Goal: Task Accomplishment & Management: Complete application form

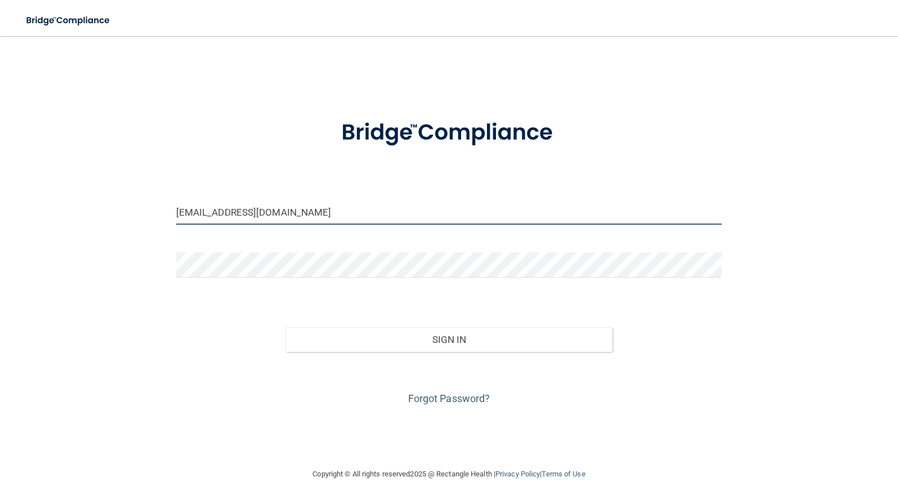
drag, startPoint x: 259, startPoint y: 213, endPoint x: 91, endPoint y: 213, distance: 167.8
click at [91, 213] on div "dm6654@yahoo.com Invalid email/password. You don't have permission to access th…" at bounding box center [449, 251] width 853 height 409
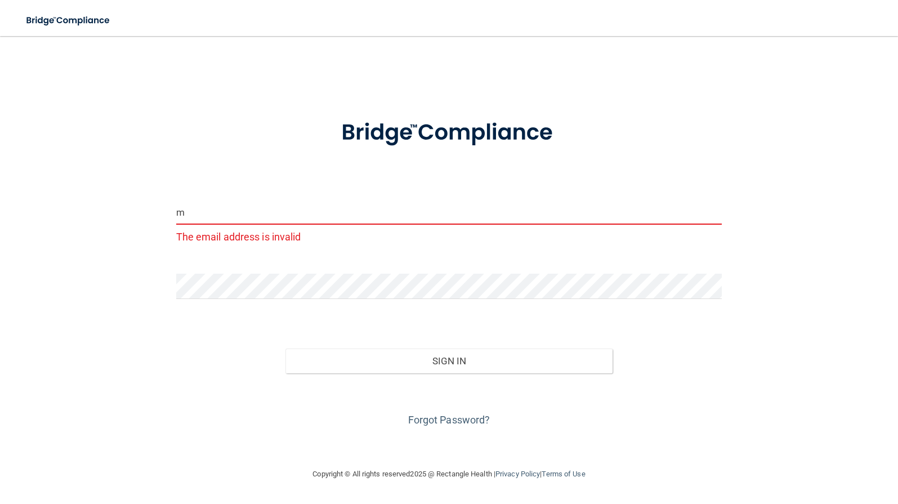
type input "m"
click at [140, 290] on div "m The email address is invalid Invalid email/password. You don't have permissio…" at bounding box center [449, 251] width 853 height 409
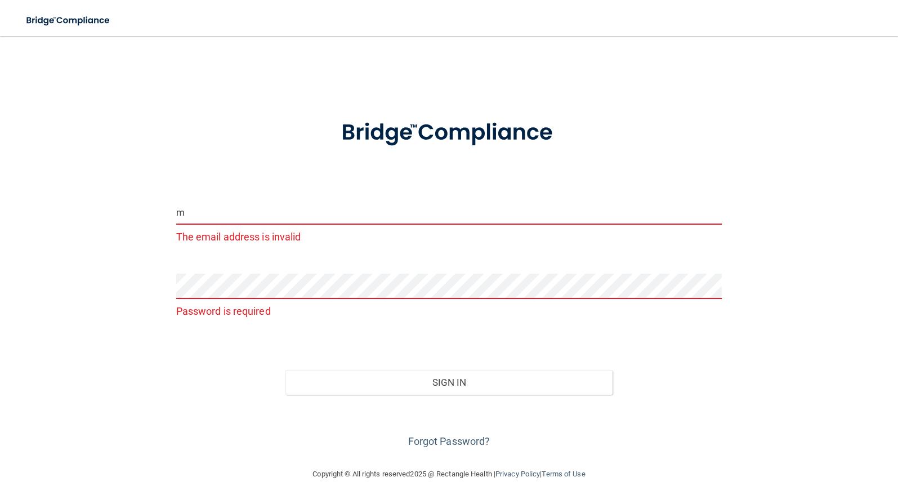
click at [193, 214] on input "m" at bounding box center [449, 211] width 546 height 25
click at [132, 213] on div "m The email address is invalid Password is required Invalid email/password. You…" at bounding box center [449, 251] width 853 height 409
type input "[EMAIL_ADDRESS][DOMAIN_NAME]"
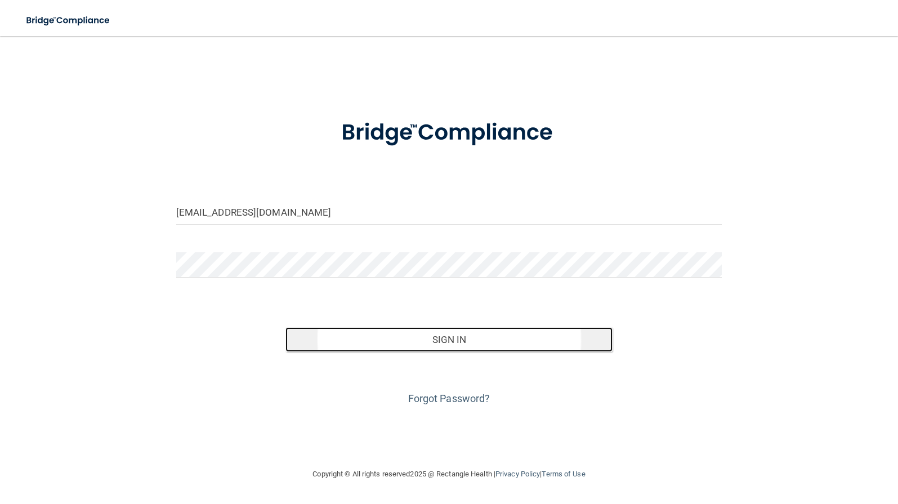
click at [439, 339] on button "Sign In" at bounding box center [449, 339] width 328 height 25
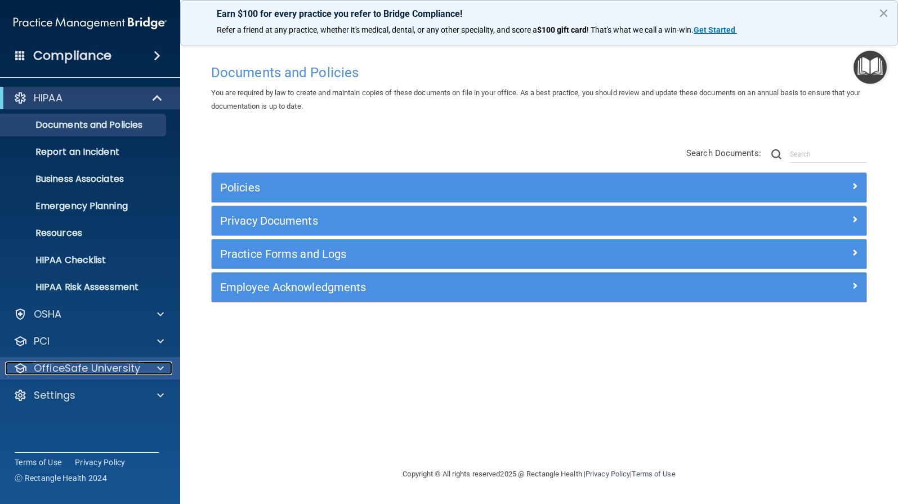
click at [69, 370] on p "OfficeSafe University" at bounding box center [87, 368] width 106 height 14
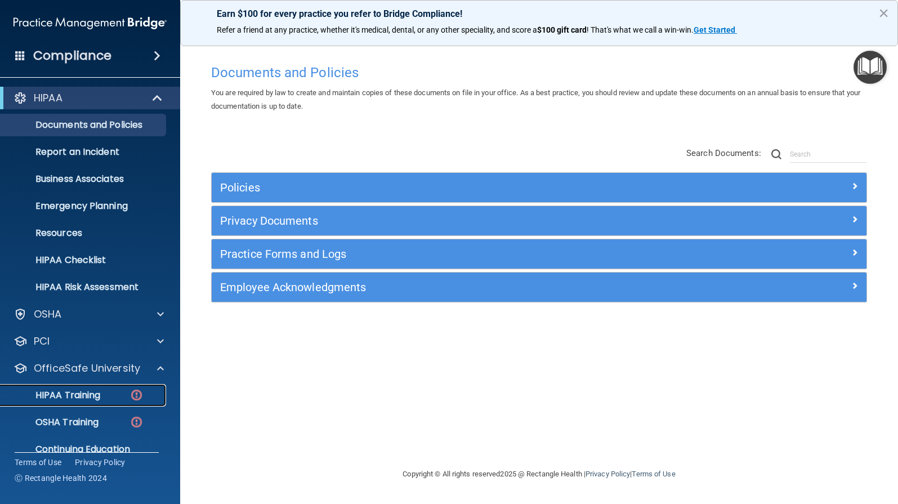
drag, startPoint x: 69, startPoint y: 394, endPoint x: 66, endPoint y: 382, distance: 12.7
click at [69, 394] on p "HIPAA Training" at bounding box center [53, 395] width 93 height 11
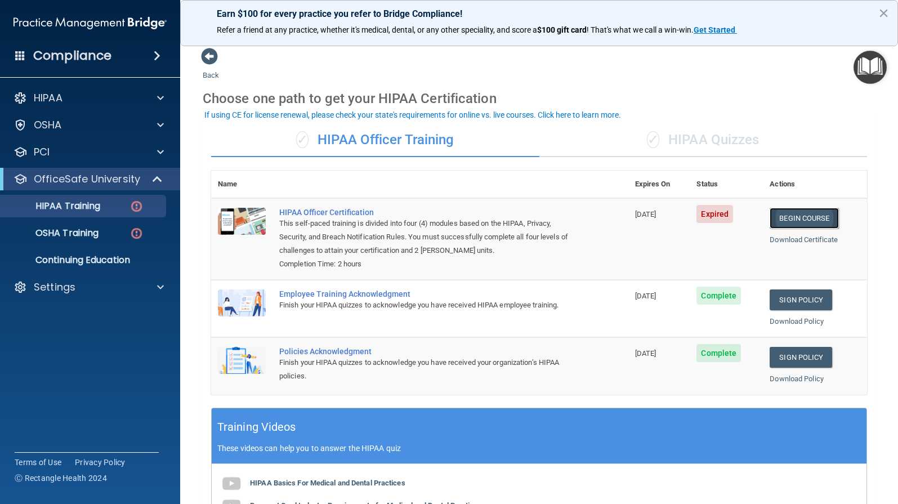
click at [798, 220] on link "Begin Course" at bounding box center [804, 218] width 69 height 21
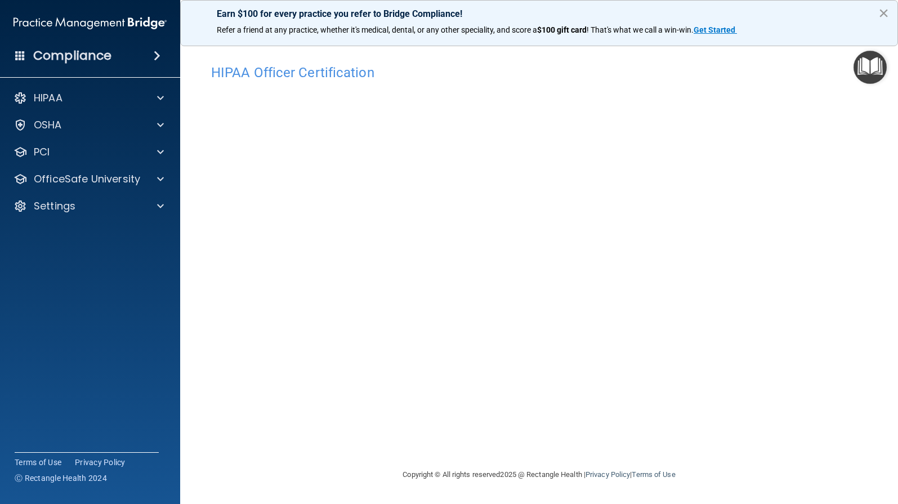
click at [882, 11] on button "×" at bounding box center [883, 13] width 11 height 18
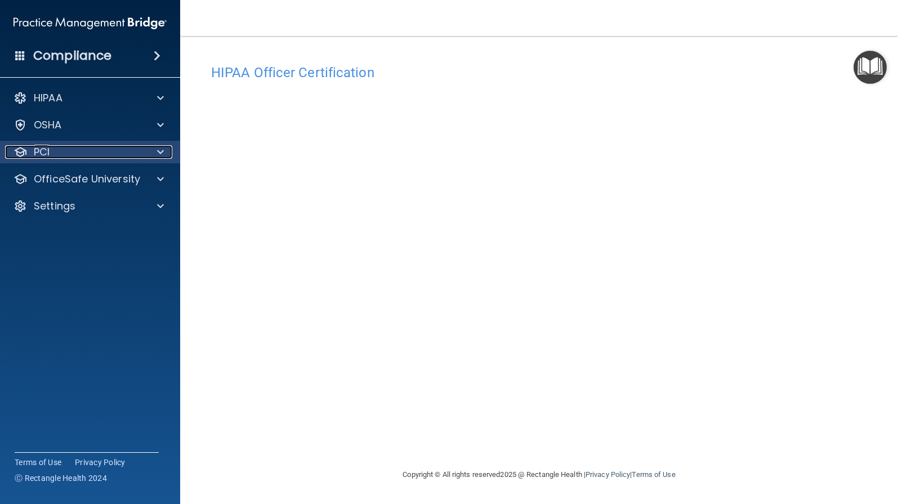
click at [160, 152] on span at bounding box center [160, 152] width 7 height 14
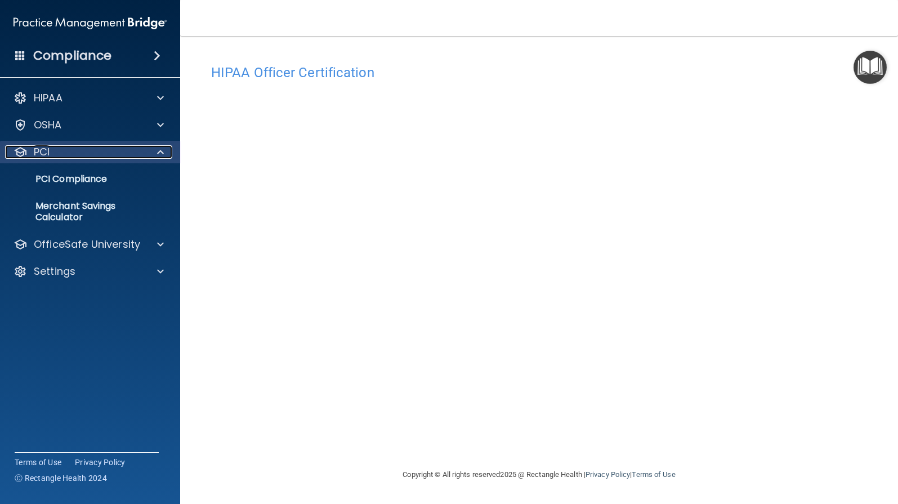
click at [160, 153] on span at bounding box center [160, 152] width 7 height 14
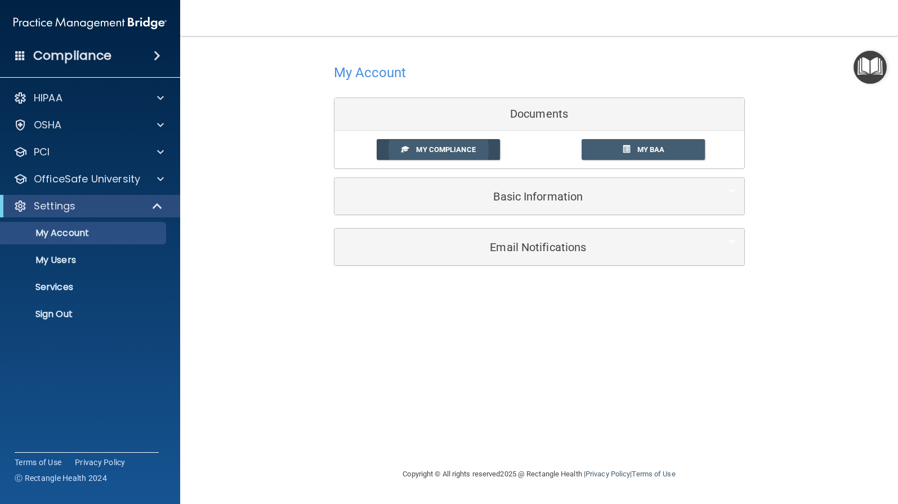
click at [433, 151] on span "My Compliance" at bounding box center [445, 149] width 59 height 8
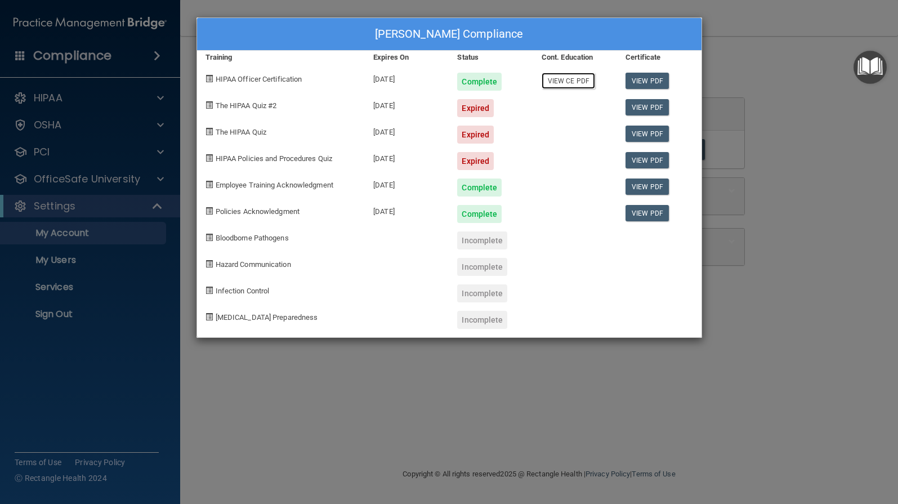
click at [567, 82] on link "View CE PDF" at bounding box center [568, 81] width 53 height 16
click at [57, 259] on div "Dawn Lemer's Compliance Training Expires On Status Cont. Education Certificate …" at bounding box center [449, 252] width 898 height 504
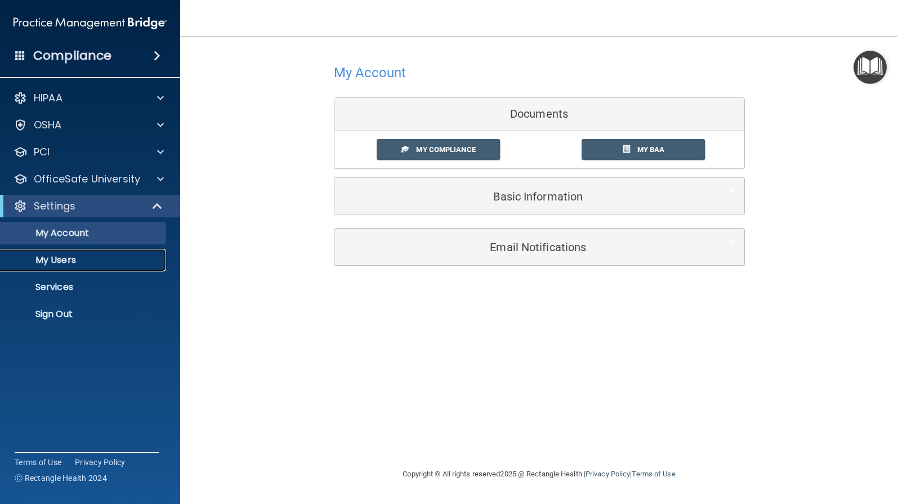
click at [63, 259] on p "My Users" at bounding box center [84, 259] width 154 height 11
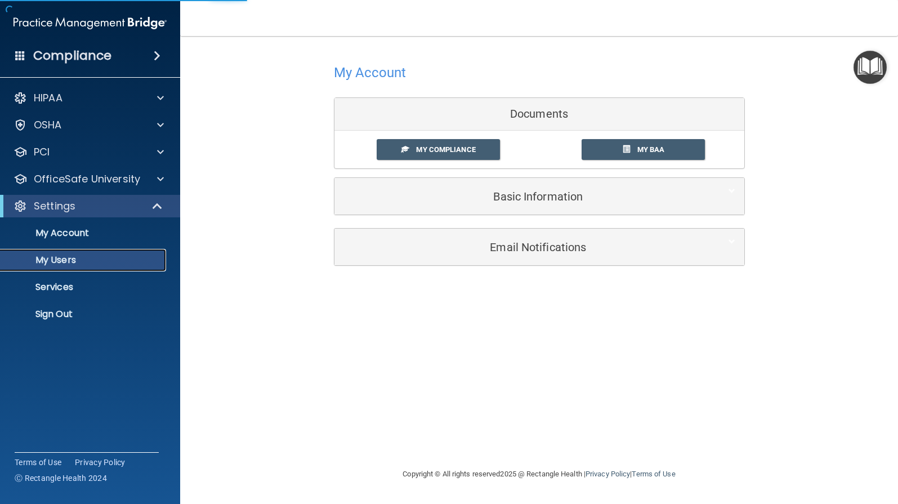
select select "20"
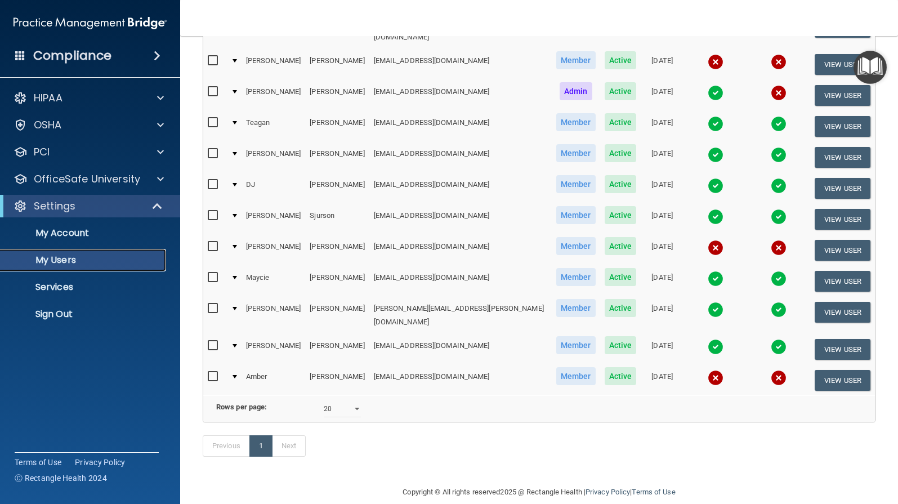
scroll to position [366, 0]
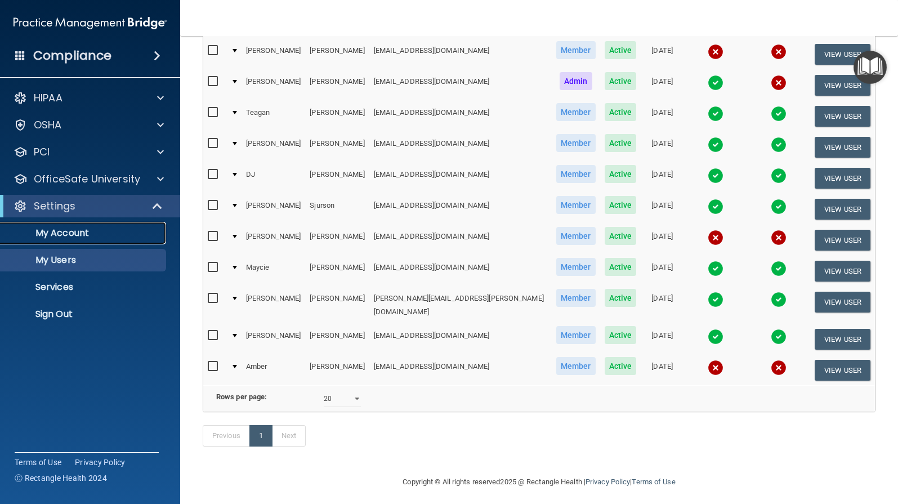
click at [59, 233] on p "My Account" at bounding box center [84, 232] width 154 height 11
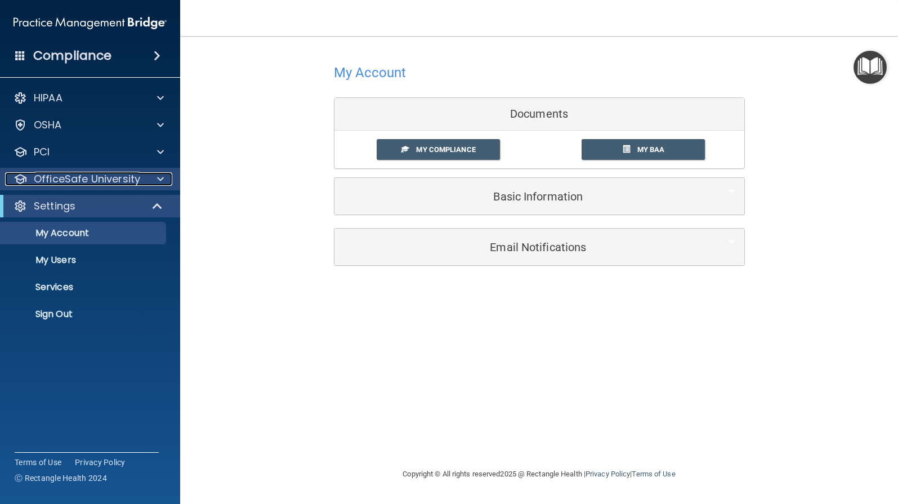
click at [157, 179] on span at bounding box center [160, 179] width 7 height 14
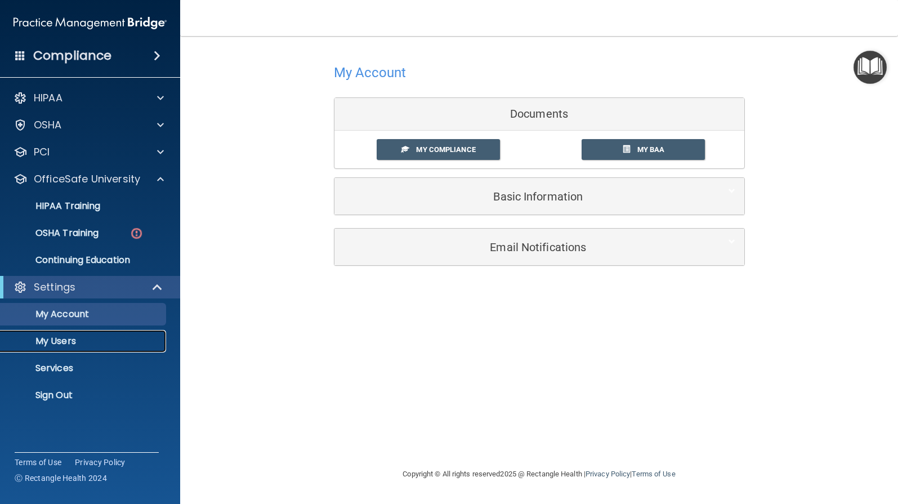
click at [57, 345] on p "My Users" at bounding box center [84, 341] width 154 height 11
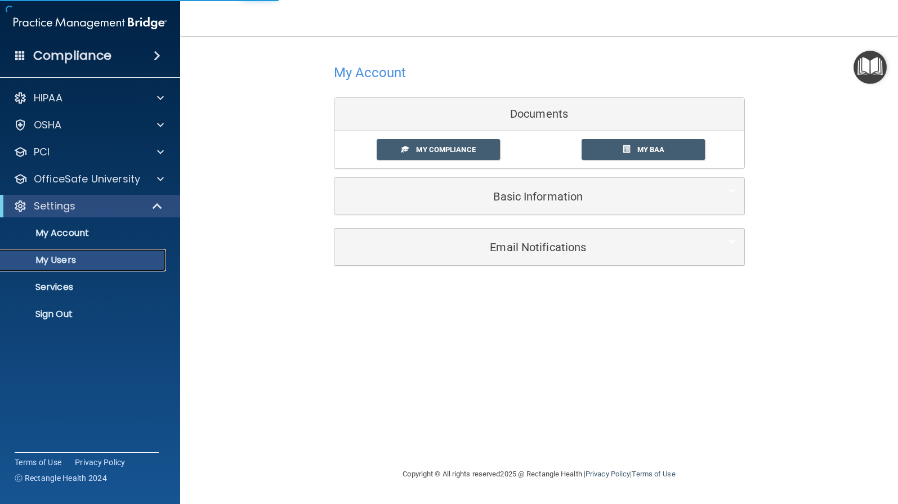
select select "20"
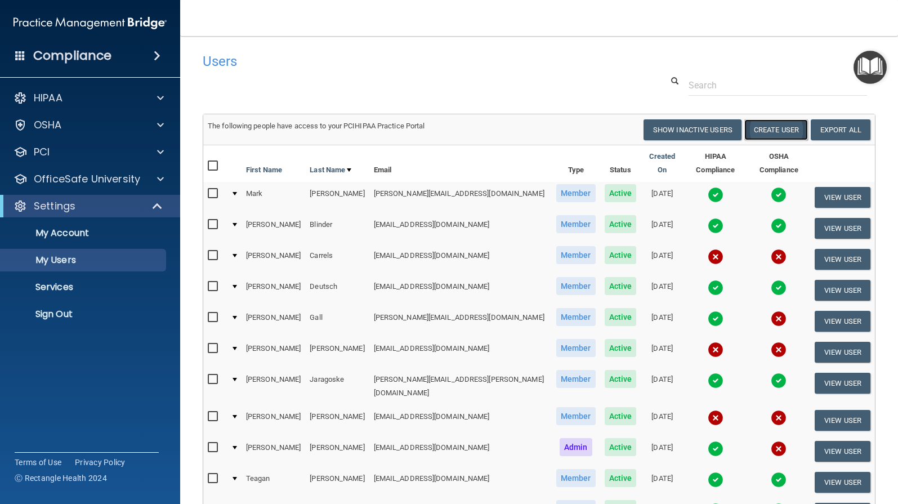
click at [768, 129] on button "Create User" at bounding box center [776, 129] width 64 height 21
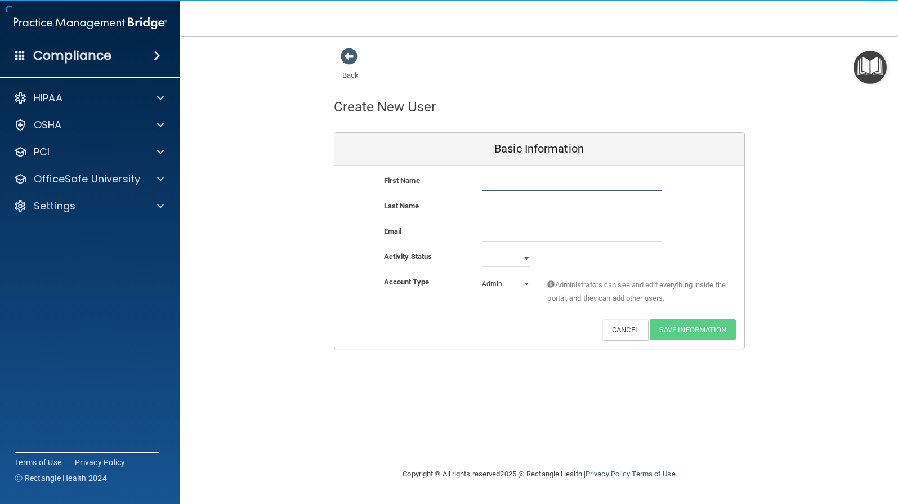
click at [508, 182] on input "text" at bounding box center [572, 182] width 180 height 17
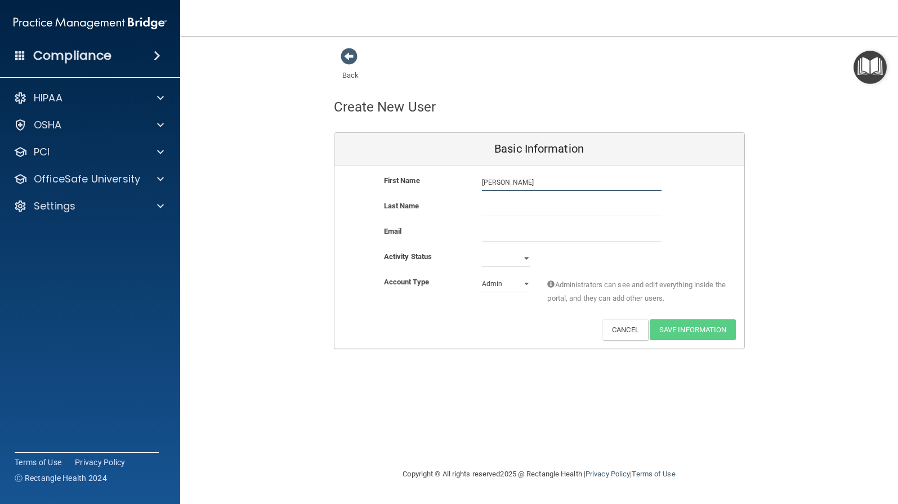
type input "Rhonda"
type input "F"
type input "Griffith"
click at [528, 258] on select "Active Inactive" at bounding box center [506, 258] width 48 height 17
select select "active"
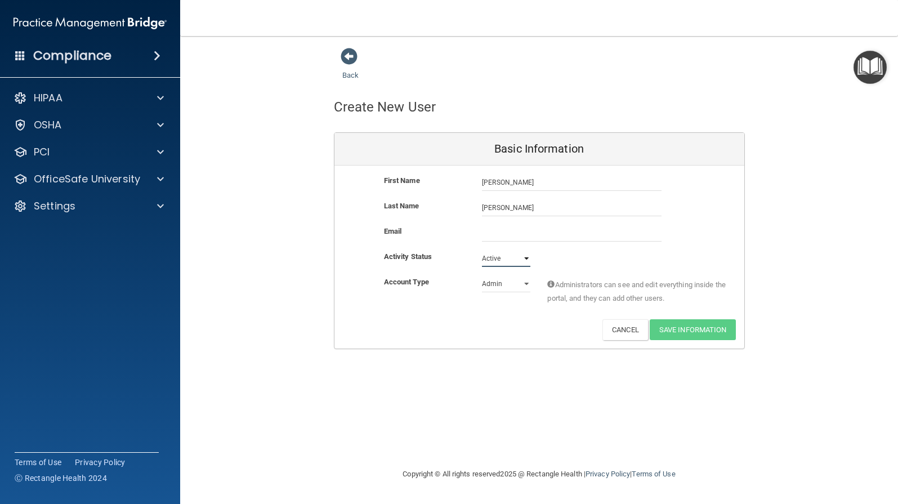
click at [482, 250] on select "Active Inactive" at bounding box center [506, 258] width 48 height 17
click at [524, 285] on select "Admin Member" at bounding box center [506, 283] width 48 height 17
select select "practice_member"
click at [482, 275] on select "Admin Member" at bounding box center [506, 283] width 48 height 17
click at [498, 233] on input "email" at bounding box center [572, 233] width 180 height 17
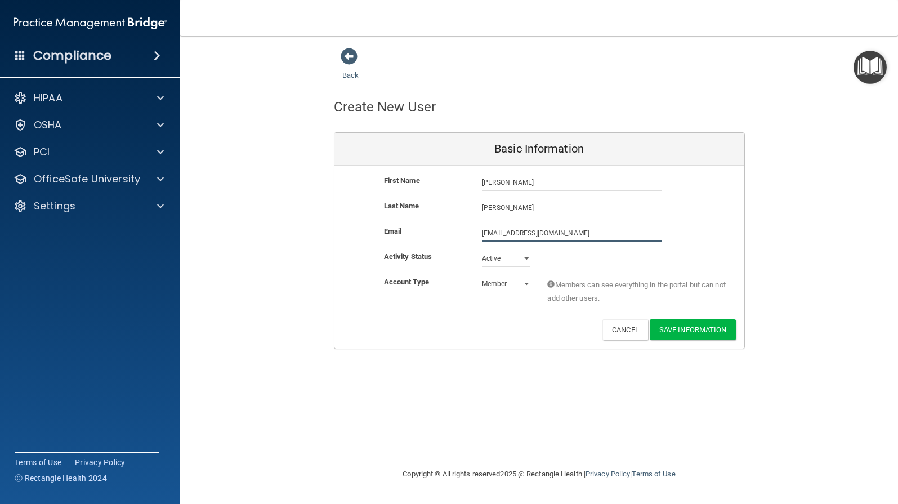
type input "hgbrhonda84@gmail.com"
click at [526, 279] on div "First Name Rhonda Griffith Rhonda Last Name Griffith Email hgbrhonda84@gmail.co…" at bounding box center [539, 258] width 410 height 185
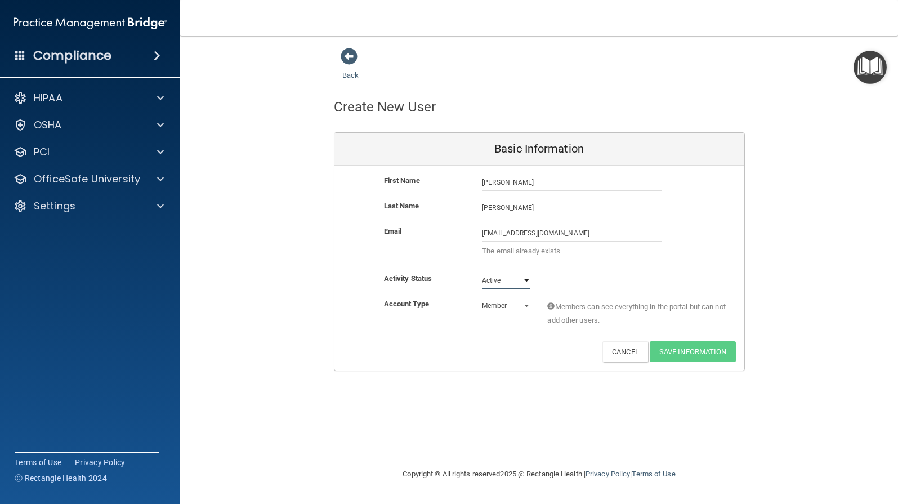
click at [482, 272] on select "Active Inactive" at bounding box center [506, 280] width 48 height 17
click at [626, 355] on button "Cancel" at bounding box center [625, 351] width 46 height 21
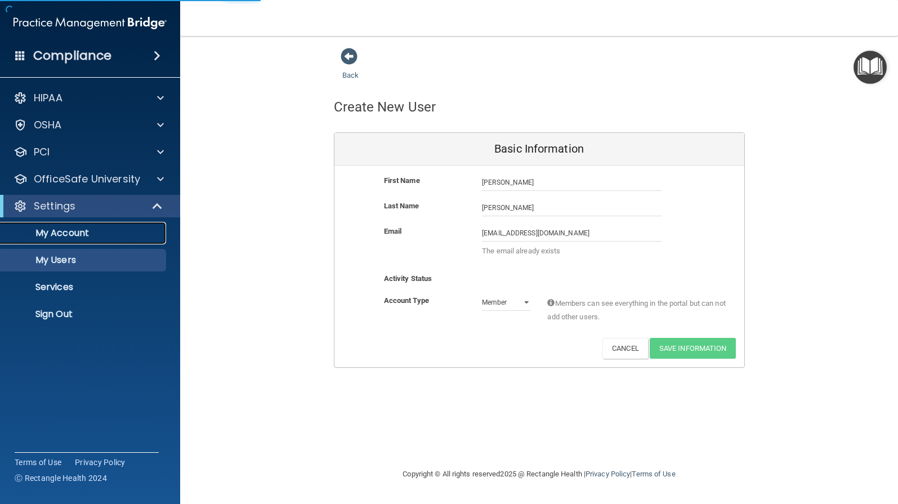
click at [60, 235] on p "My Account" at bounding box center [84, 232] width 154 height 11
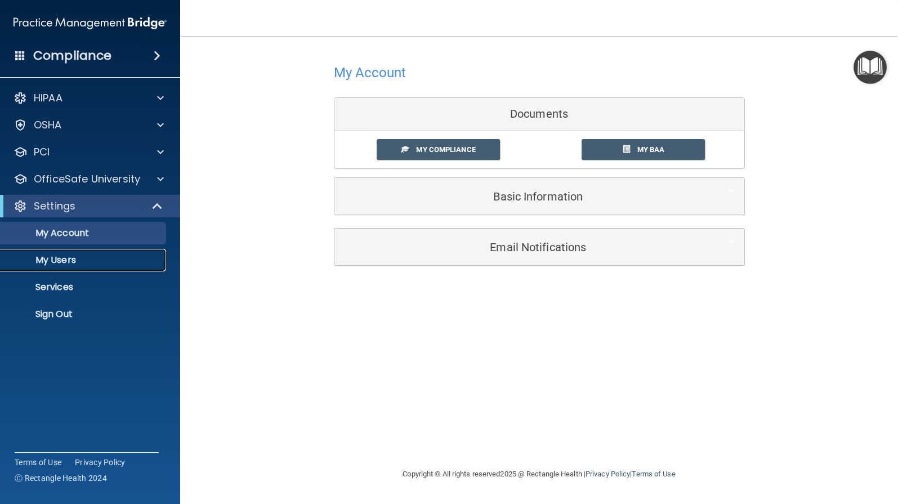
click at [61, 258] on p "My Users" at bounding box center [84, 259] width 154 height 11
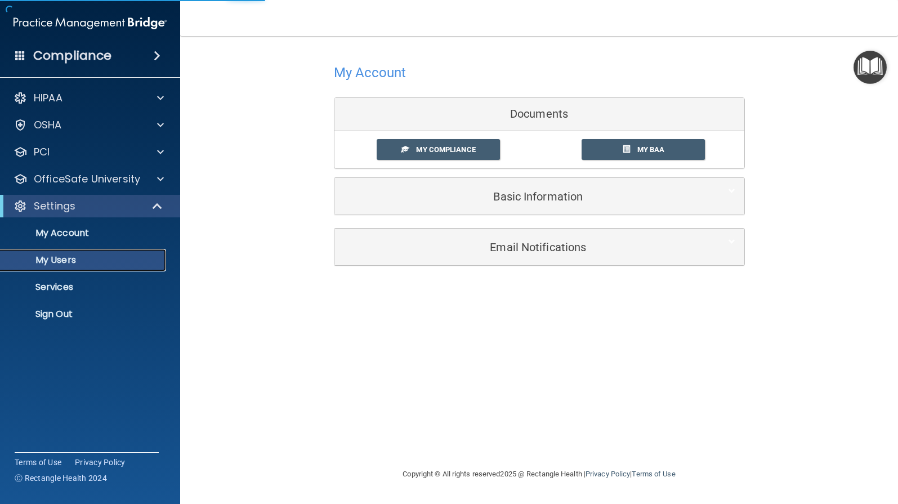
select select "20"
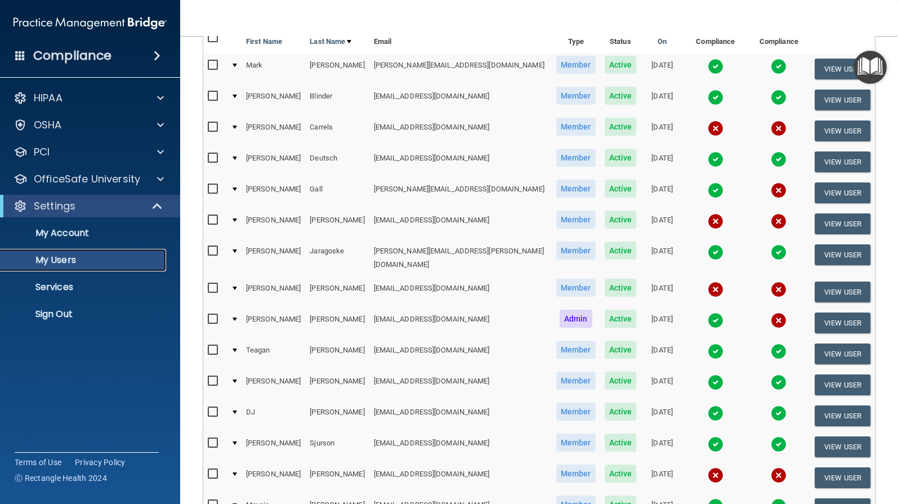
scroll to position [84, 0]
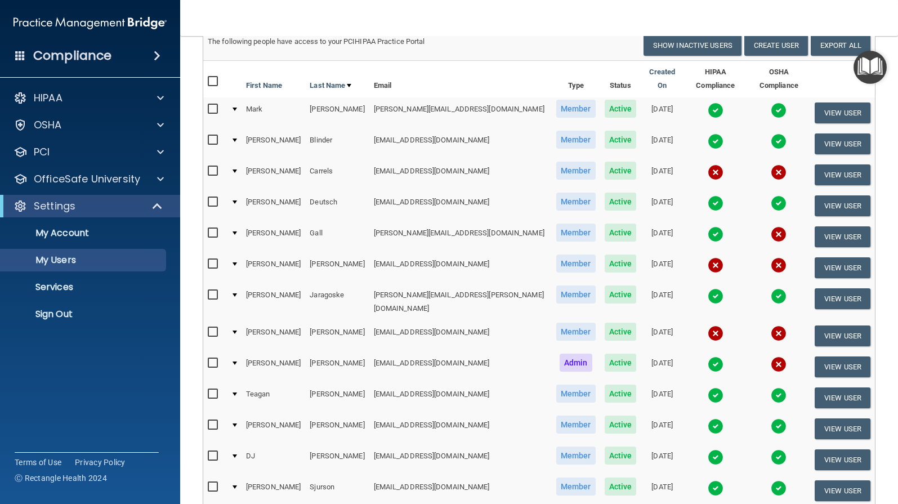
click at [771, 325] on img at bounding box center [779, 333] width 16 height 16
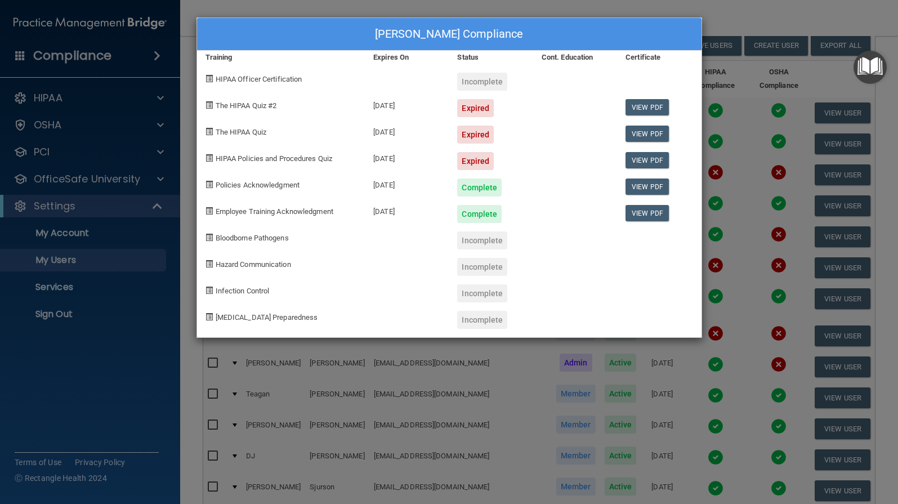
drag, startPoint x: 859, startPoint y: 19, endPoint x: 786, endPoint y: 152, distance: 152.2
click at [858, 19] on div "Dawn Lemer's Compliance Training Expires On Status Cont. Education Certificate …" at bounding box center [449, 252] width 898 height 504
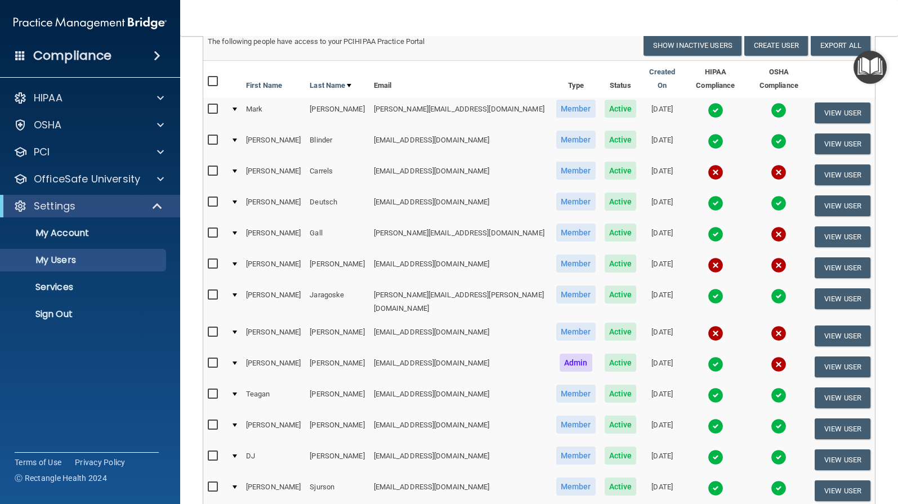
click at [771, 356] on img at bounding box center [779, 364] width 16 height 16
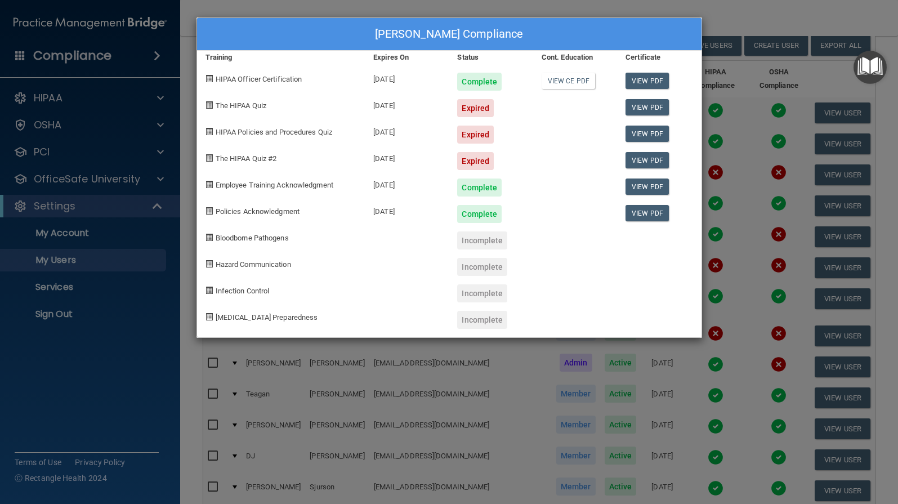
click at [52, 126] on div "Dawn Lemer's Compliance Training Expires On Status Cont. Education Certificate …" at bounding box center [449, 252] width 898 height 504
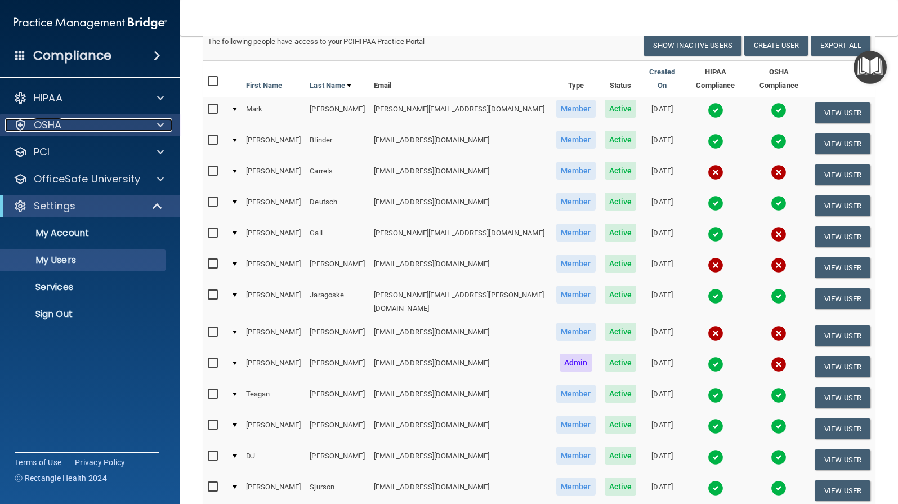
click at [159, 124] on span at bounding box center [160, 125] width 7 height 14
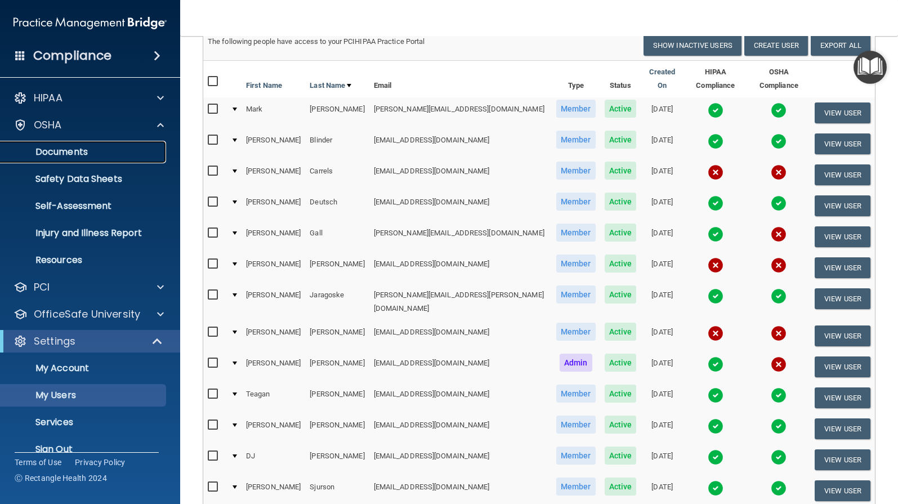
click at [78, 153] on p "Documents" at bounding box center [84, 151] width 154 height 11
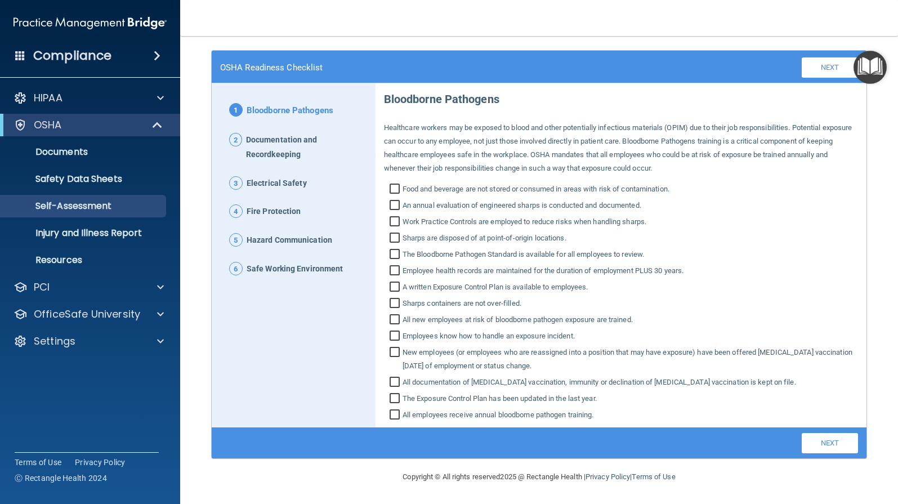
scroll to position [65, 0]
click at [813, 443] on link "Next" at bounding box center [830, 443] width 56 height 20
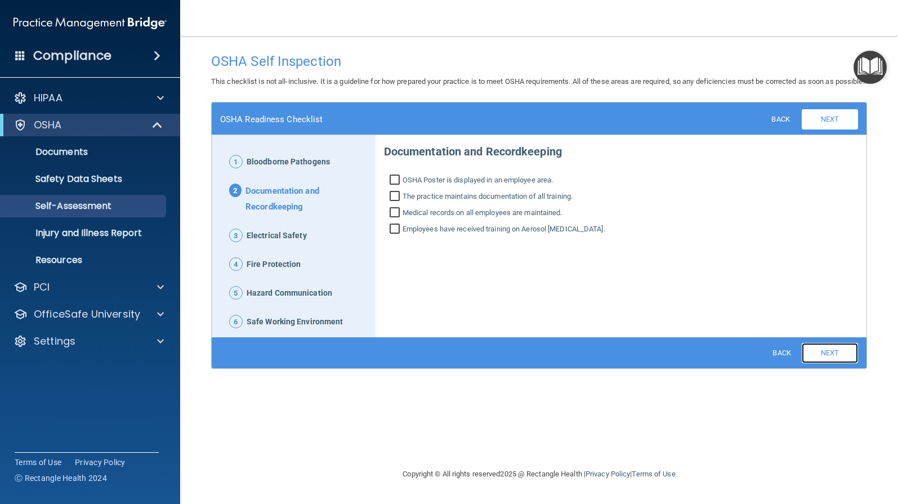
scroll to position [0, 0]
click at [842, 363] on link "Next" at bounding box center [830, 353] width 56 height 20
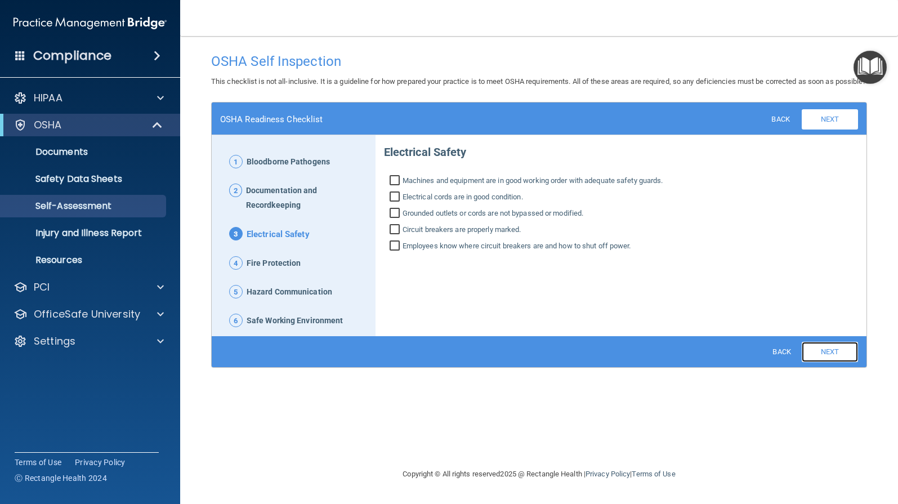
click at [842, 362] on link "Next" at bounding box center [830, 352] width 56 height 20
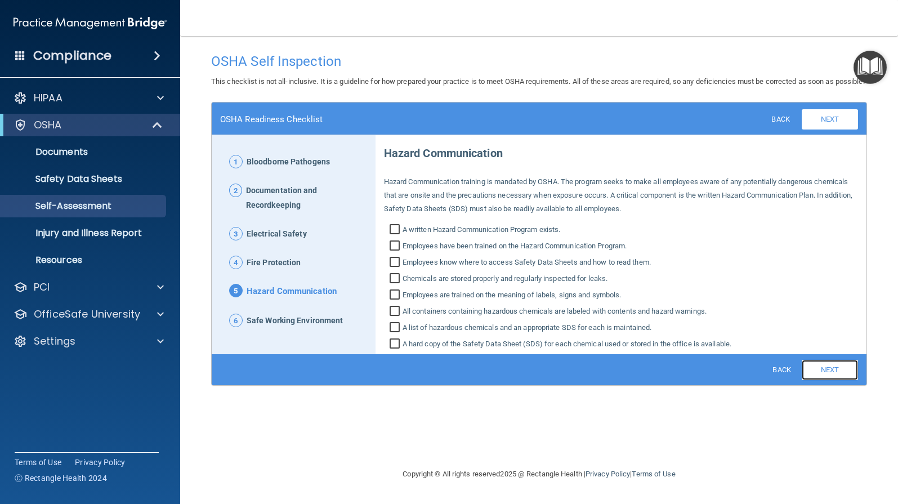
click at [830, 380] on link "Next" at bounding box center [830, 370] width 56 height 20
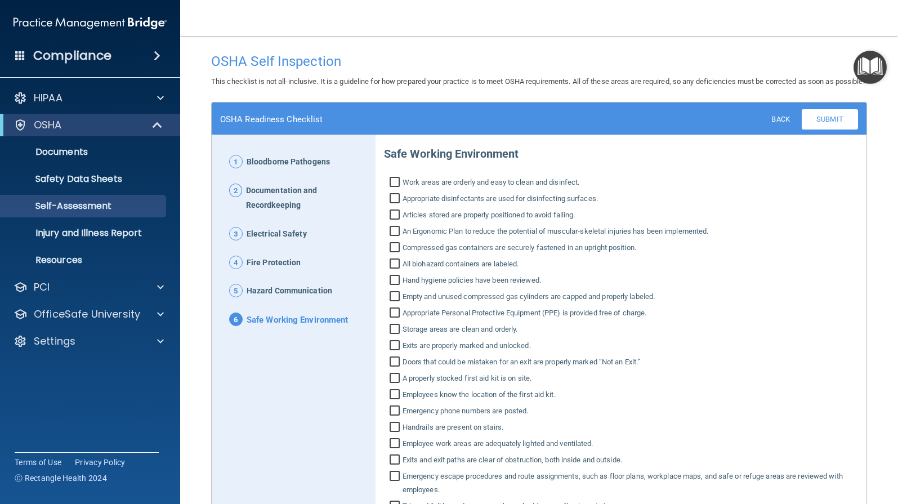
scroll to position [135, 0]
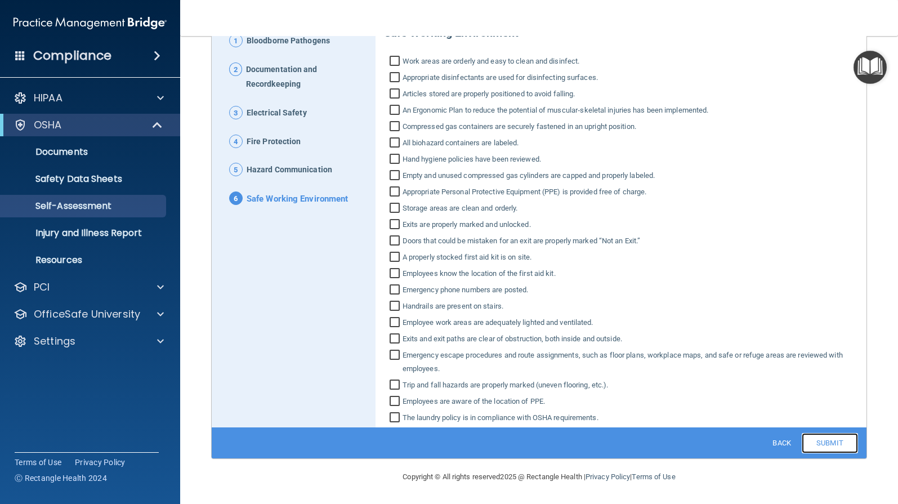
click at [828, 440] on link "Submit" at bounding box center [830, 443] width 56 height 20
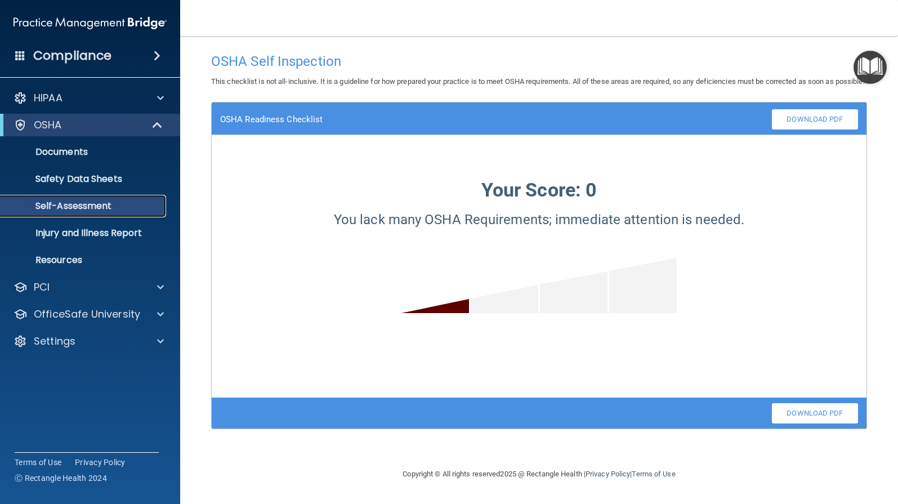
click at [74, 201] on p "Self-Assessment" at bounding box center [84, 205] width 154 height 11
click at [51, 185] on link "Safety Data Sheets" at bounding box center [77, 179] width 177 height 23
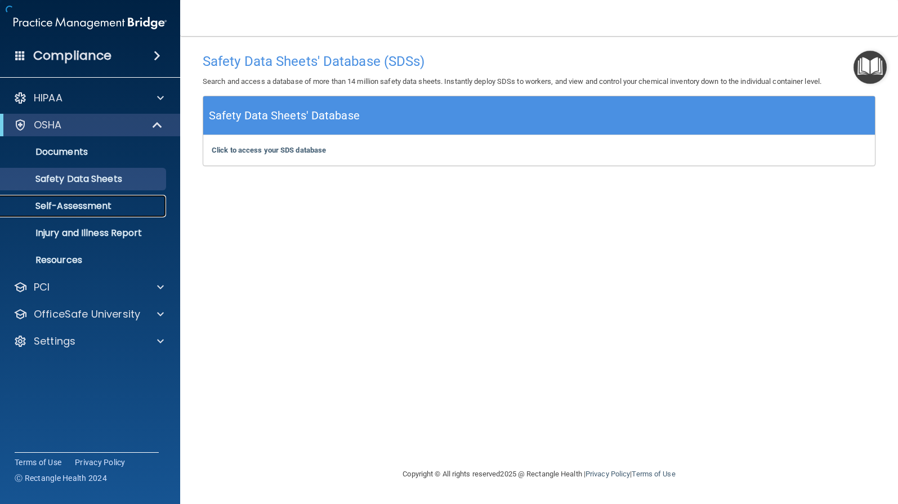
click at [52, 207] on p "Self-Assessment" at bounding box center [84, 205] width 154 height 11
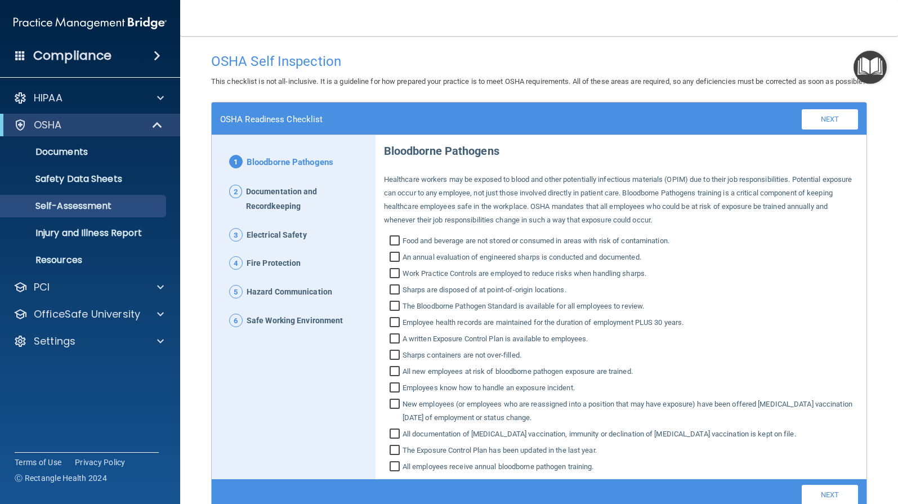
click at [392, 248] on input "Food and beverage are not stored or consumed in areas with risk of contaminatio…" at bounding box center [396, 241] width 13 height 11
checkbox input "true"
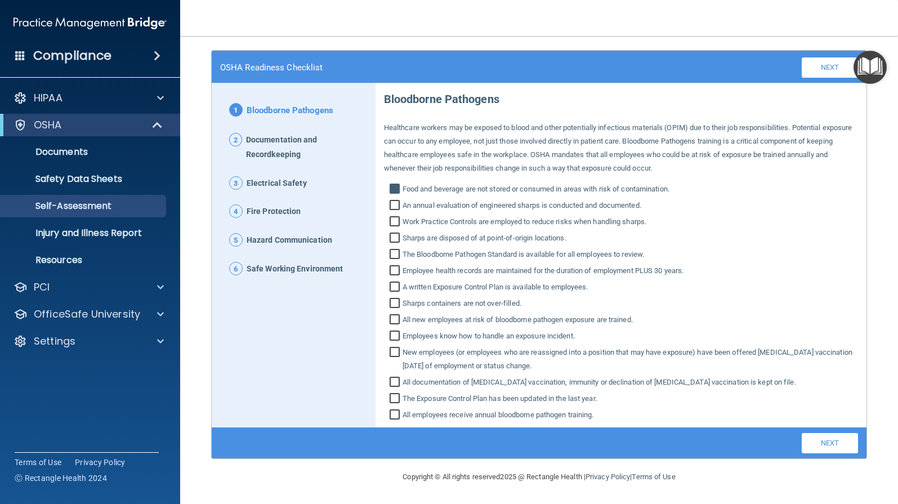
scroll to position [65, 0]
click at [392, 203] on input "An annual evaluation of engineered sharps is conducted and documented." at bounding box center [396, 206] width 13 height 11
checkbox input "true"
click at [395, 239] on input "Sharps are disposed of at point‐of‐origin locations." at bounding box center [396, 239] width 13 height 11
checkbox input "true"
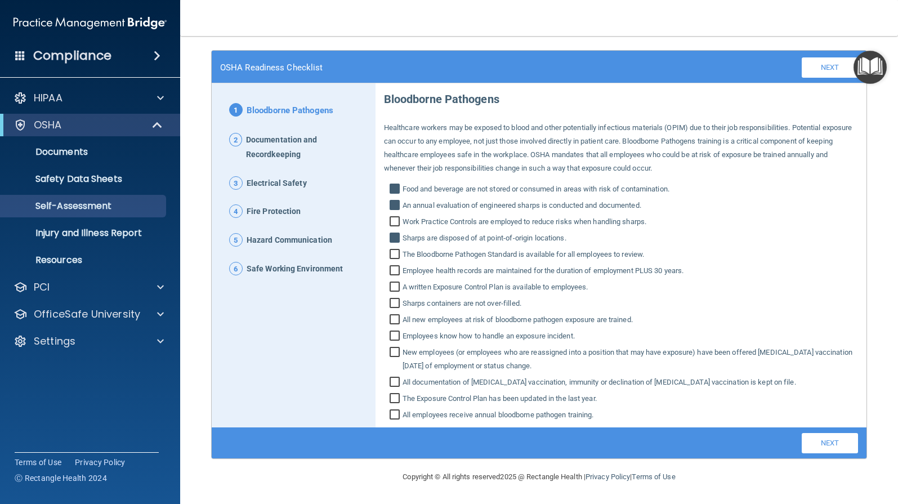
click at [391, 254] on input "The Bloodborne Pathogen Standard is available for all employees to review." at bounding box center [396, 255] width 13 height 11
checkbox input "true"
click at [394, 270] on input "Employee health records are maintained for the duration of employment PLUS 30 y…" at bounding box center [396, 271] width 13 height 11
checkbox input "true"
click at [395, 286] on input "A written Exposure Control Plan is available to employees." at bounding box center [396, 288] width 13 height 11
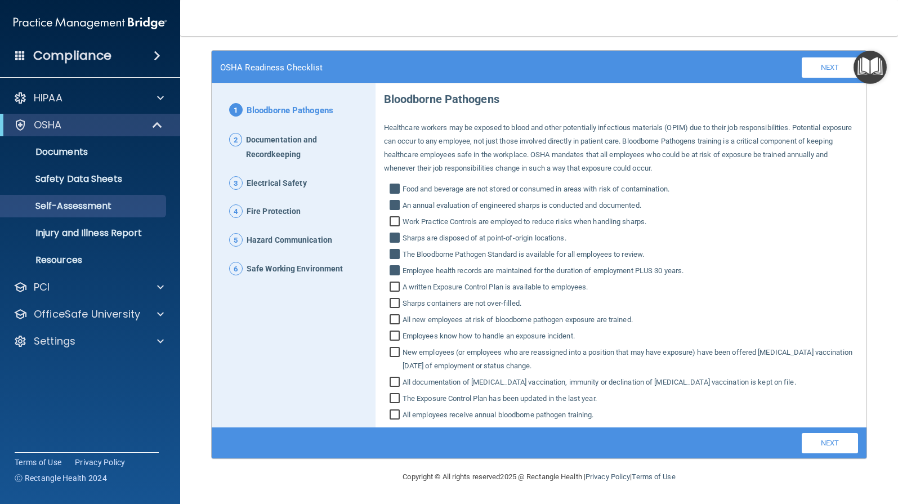
checkbox input "true"
click at [395, 302] on input "Sharps containers are not over‐filled." at bounding box center [396, 304] width 13 height 11
checkbox input "true"
click at [395, 321] on input "All new employees at risk of bloodborne pathogen exposure are trained." at bounding box center [396, 320] width 13 height 11
checkbox input "true"
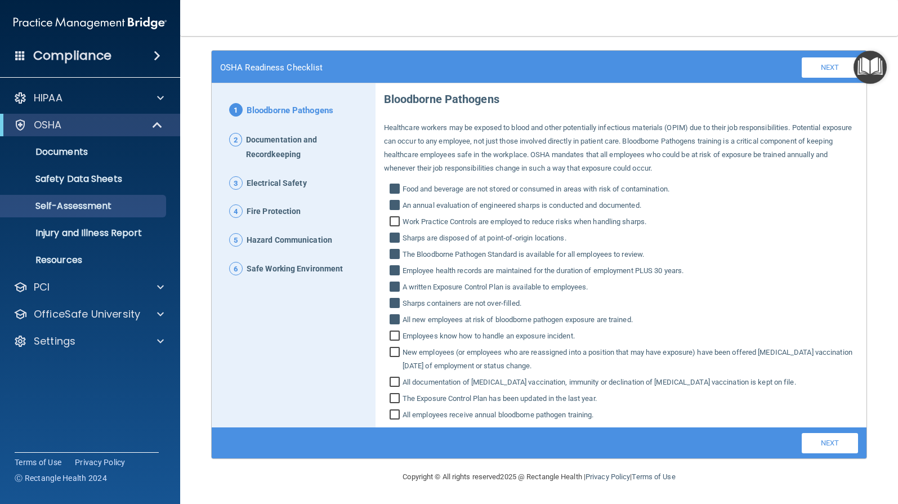
click at [391, 336] on input "Employees know how to handle an exposure incident." at bounding box center [396, 337] width 13 height 11
checkbox input "true"
click at [393, 350] on input "New employees (or employees who are reassigned into a position that may have ex…" at bounding box center [396, 360] width 13 height 25
checkbox input "true"
click at [392, 381] on input "All documentation of [MEDICAL_DATA] vaccination, immunity or declination of [ME…" at bounding box center [396, 383] width 13 height 11
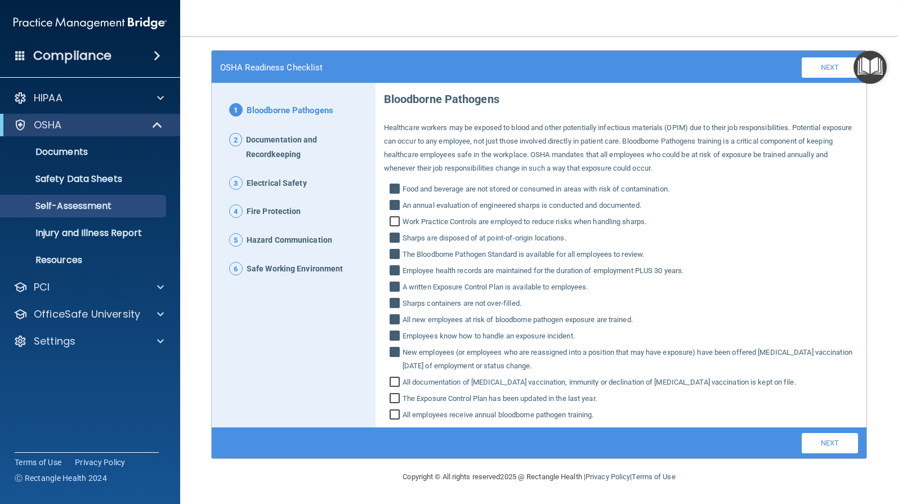
checkbox input "true"
click at [392, 397] on input "The Exposure Control Plan has been updated in the last year." at bounding box center [396, 399] width 13 height 11
checkbox input "true"
click at [394, 414] on input "All employees receive annual bloodborne pathogen training." at bounding box center [396, 415] width 13 height 11
checkbox input "true"
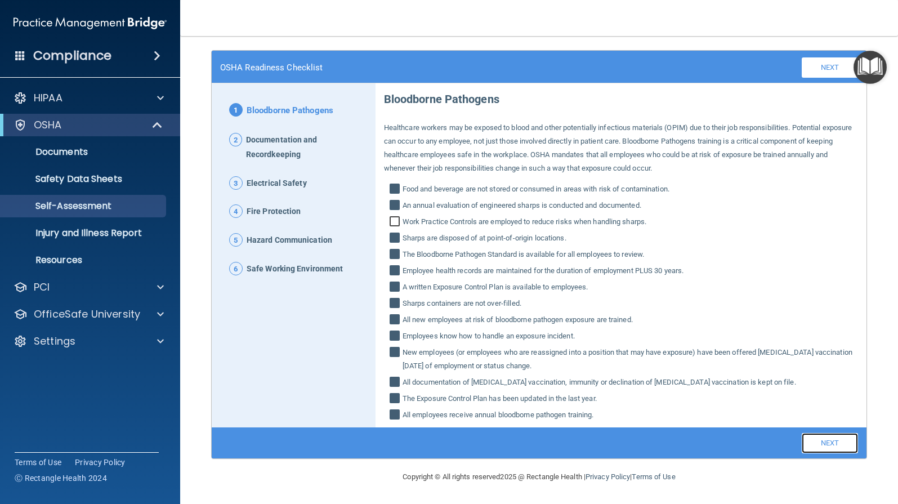
click at [822, 441] on link "Next" at bounding box center [830, 443] width 56 height 20
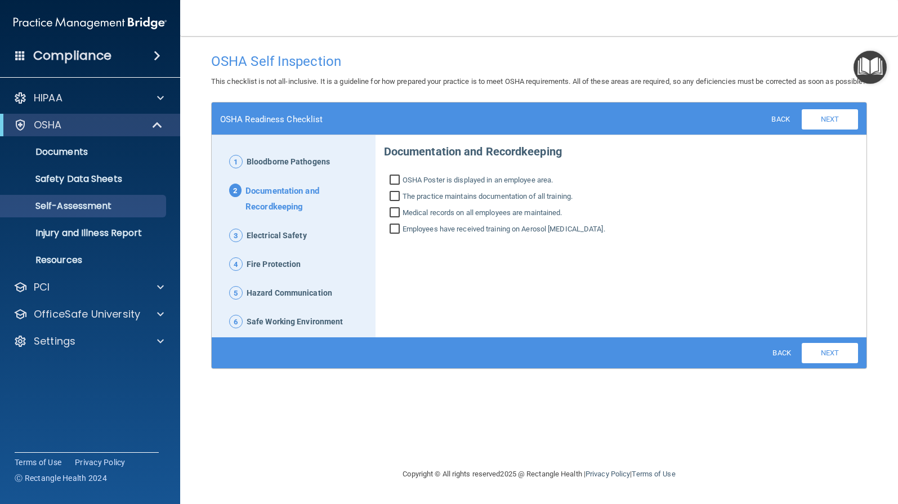
click at [394, 187] on input "OSHA Poster is displayed in an employee area." at bounding box center [396, 181] width 13 height 11
checkbox input "true"
click at [395, 203] on input "The practice maintains documentation of all training." at bounding box center [396, 197] width 13 height 11
checkbox input "true"
click at [392, 220] on input "Medical records on all employees are maintained." at bounding box center [396, 213] width 13 height 11
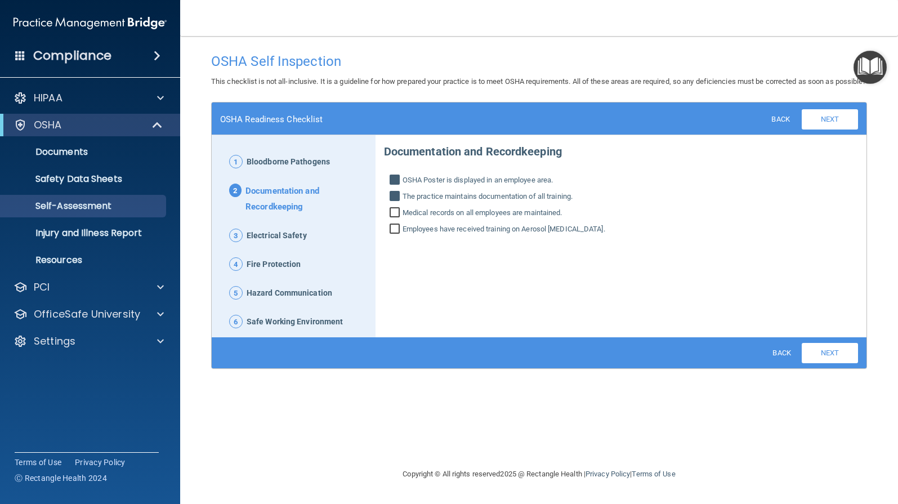
checkbox input "true"
click at [394, 236] on input "Employees have received training on Aerosol [MEDICAL_DATA]." at bounding box center [396, 230] width 13 height 11
checkbox input "true"
click at [824, 363] on link "Next" at bounding box center [830, 353] width 56 height 20
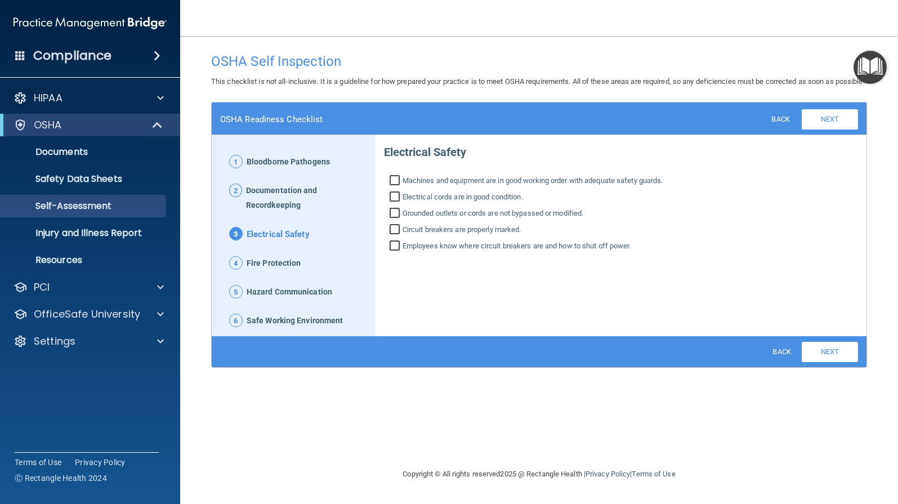
click at [393, 187] on input "Machines and equipment are in good working order with adequate safety guards." at bounding box center [396, 181] width 13 height 11
checkbox input "true"
click at [395, 204] on input "Electrical cords are in good condition." at bounding box center [396, 198] width 13 height 11
checkbox input "true"
click at [396, 220] on input "Grounded outlets or cords are not bypassed or modified." at bounding box center [396, 214] width 13 height 11
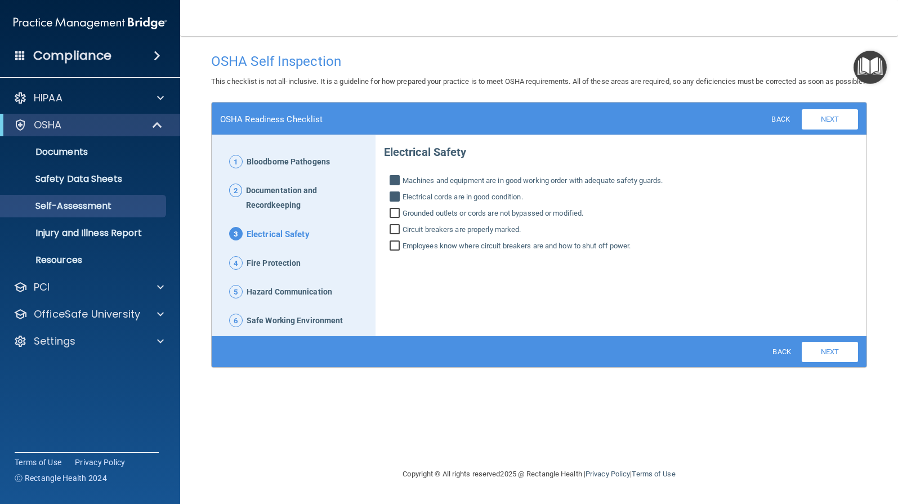
checkbox input "true"
click at [393, 236] on input "Circuit breakers are properly marked." at bounding box center [396, 230] width 13 height 11
checkbox input "true"
click at [395, 253] on input "Employees know where circuit breakers are and how to shut off power." at bounding box center [396, 247] width 13 height 11
checkbox input "true"
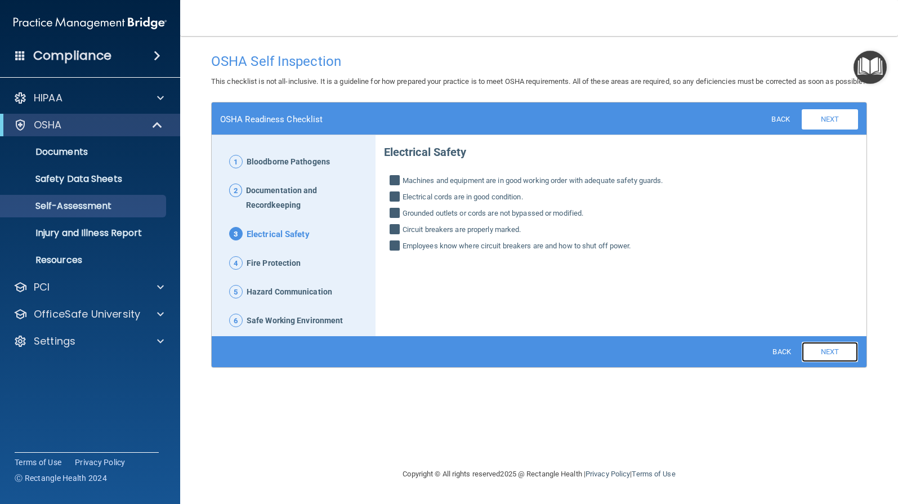
click at [818, 362] on link "Next" at bounding box center [830, 352] width 56 height 20
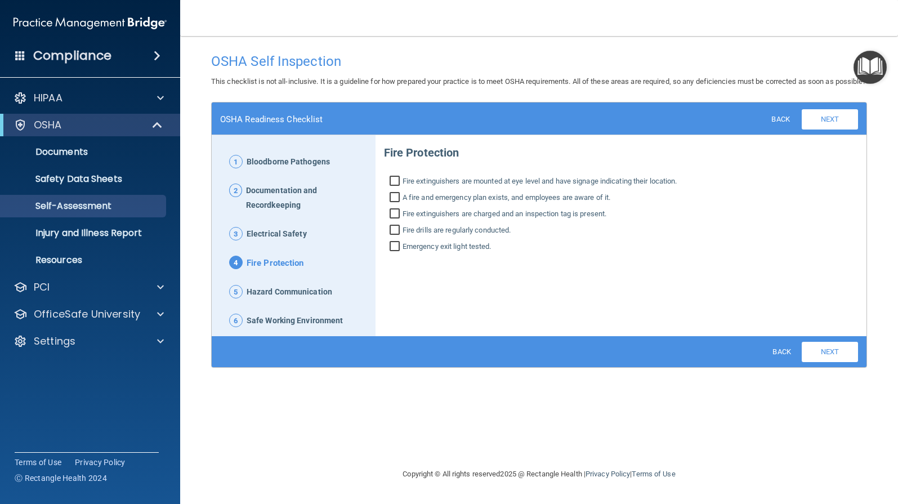
click at [397, 188] on input "Fire extinguishers are mounted at eye level and have signage indicating their l…" at bounding box center [396, 182] width 13 height 11
checkbox input "true"
click at [395, 204] on input "A fire and emergency plan exists, and employees are aware of it." at bounding box center [396, 198] width 13 height 11
checkbox input "true"
click at [394, 221] on input "Fire extinguishers are charged and an inspection tag is present." at bounding box center [396, 214] width 13 height 11
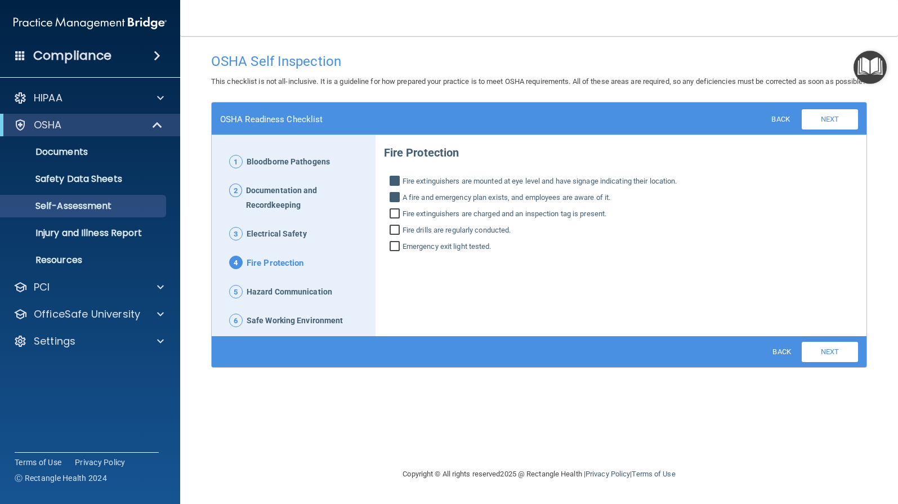
checkbox input "true"
click at [394, 253] on input "Emergency exit light tested." at bounding box center [396, 247] width 13 height 11
checkbox input "true"
click at [394, 237] on input "Fire drills are regularly conducted." at bounding box center [396, 231] width 13 height 11
checkbox input "true"
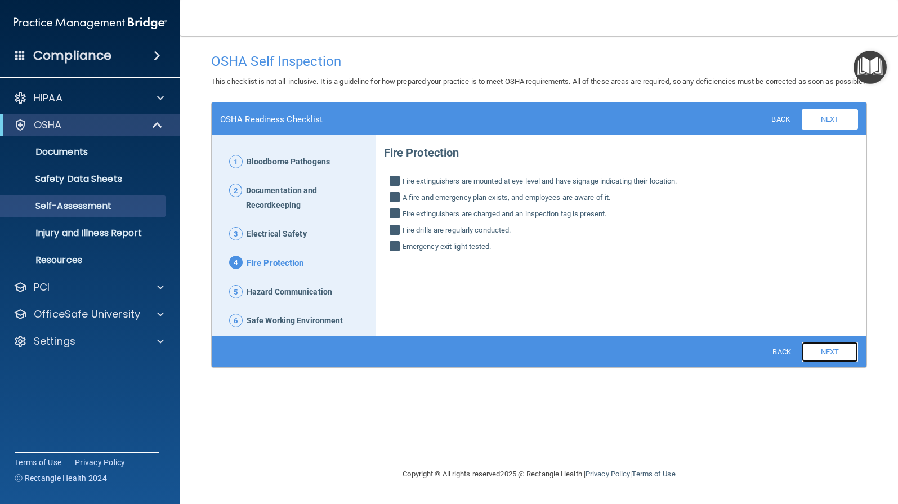
click at [838, 362] on link "Next" at bounding box center [830, 352] width 56 height 20
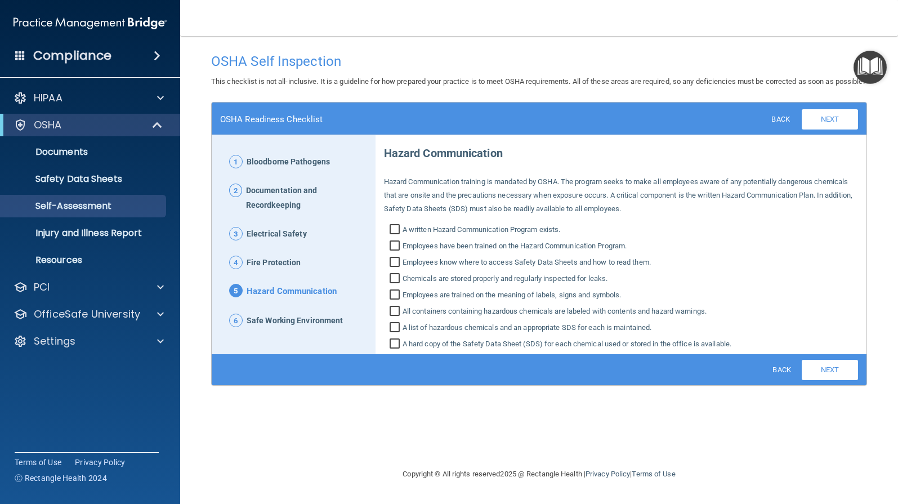
click at [395, 236] on input "A written Hazard Communication Program exists." at bounding box center [396, 230] width 13 height 11
checkbox input "true"
click at [395, 253] on input "Employees have been trained on the Hazard Communication Program." at bounding box center [396, 247] width 13 height 11
checkbox input "true"
click at [394, 269] on input "Employees know where to access Safety Data Sheets and how to read them." at bounding box center [396, 263] width 13 height 11
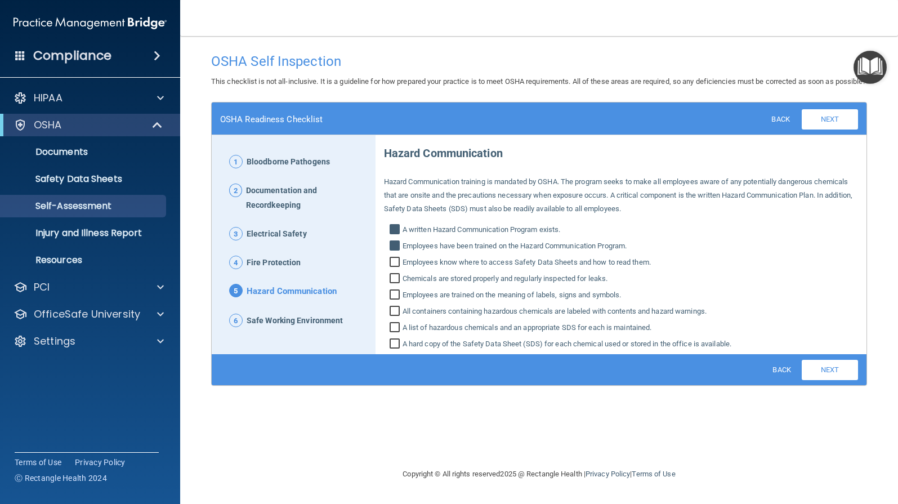
checkbox input "true"
click at [396, 285] on input "Chemicals are stored properly and regularly inspected for leaks." at bounding box center [396, 279] width 13 height 11
checkbox input "true"
click at [396, 302] on input "Employees are trained on the meaning of labels, signs and symbols." at bounding box center [396, 295] width 13 height 11
checkbox input "true"
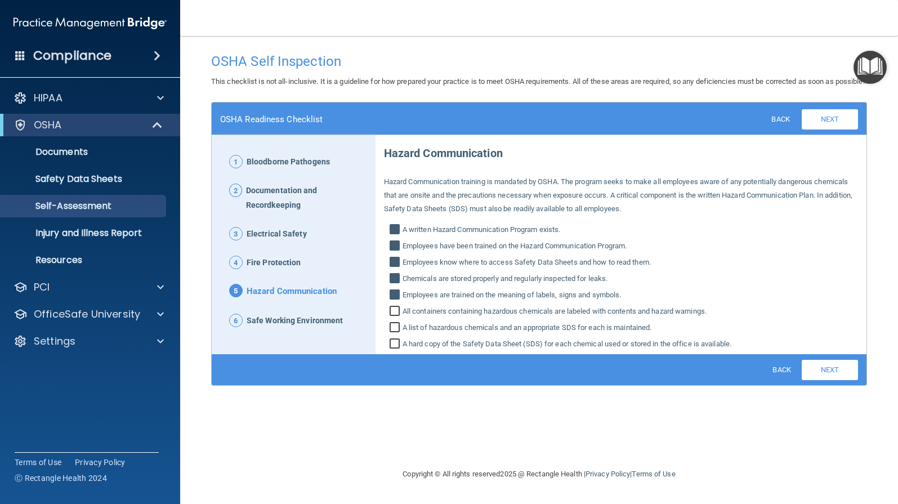
click at [395, 318] on input "All containers containing hazardous chemicals are labeled with contents and haz…" at bounding box center [396, 312] width 13 height 11
checkbox input "true"
click at [395, 334] on input "A list of hazardous chemicals and an appropriate SDS for each is maintained." at bounding box center [396, 328] width 13 height 11
checkbox input "true"
click at [393, 351] on input "A hard copy of the Safety Data Sheet (SDS) for each chemical used or stored in …" at bounding box center [396, 344] width 13 height 11
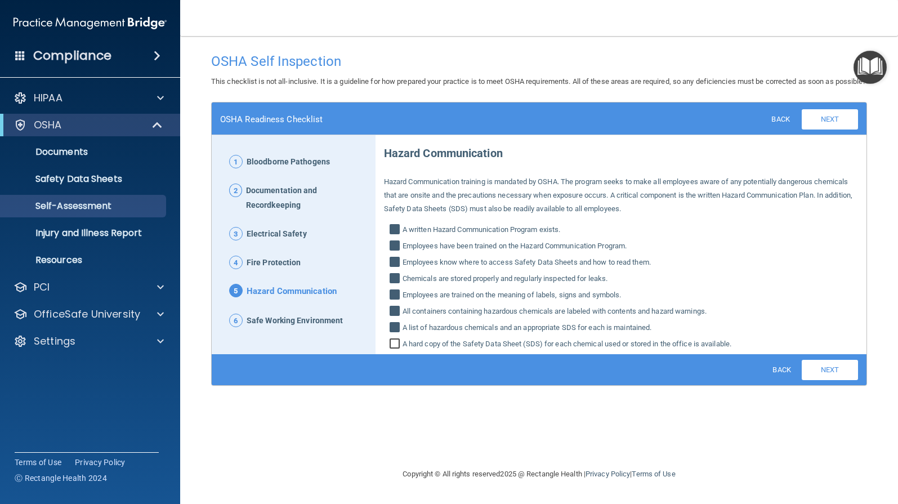
checkbox input "true"
click at [823, 378] on link "Next" at bounding box center [830, 370] width 56 height 20
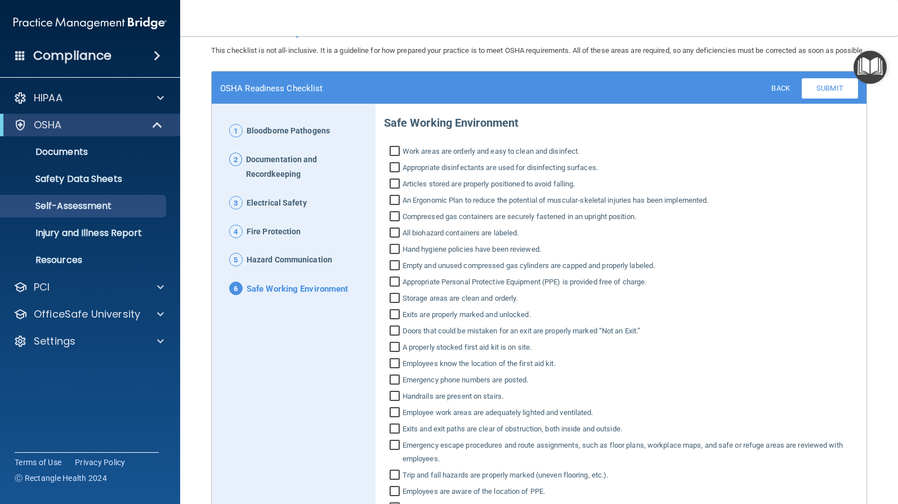
scroll to position [56, 0]
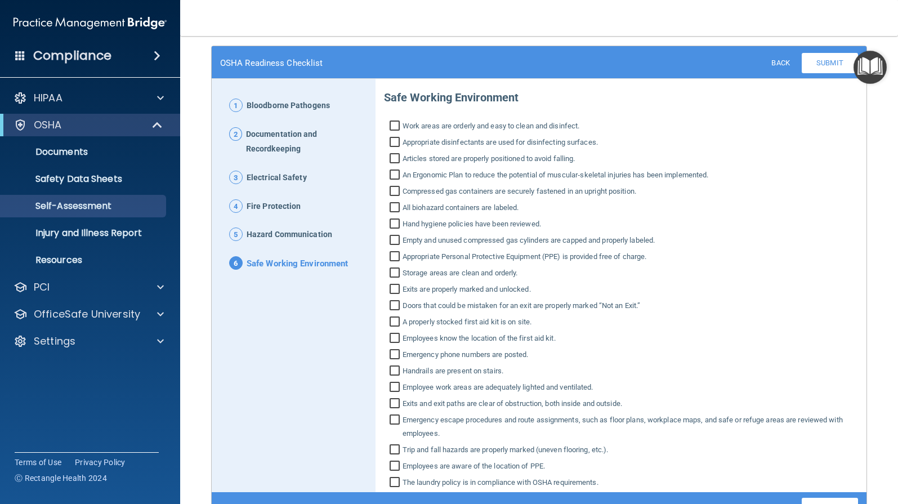
click at [394, 133] on input "Work areas are orderly and easy to clean and disinfect." at bounding box center [396, 127] width 13 height 11
checkbox input "true"
click at [391, 149] on input "Appropriate disinfectants are used for disinfecting surfaces." at bounding box center [396, 143] width 13 height 11
checkbox input "true"
click at [391, 166] on input "Articles stored are properly positioned to avoid falling." at bounding box center [396, 159] width 13 height 11
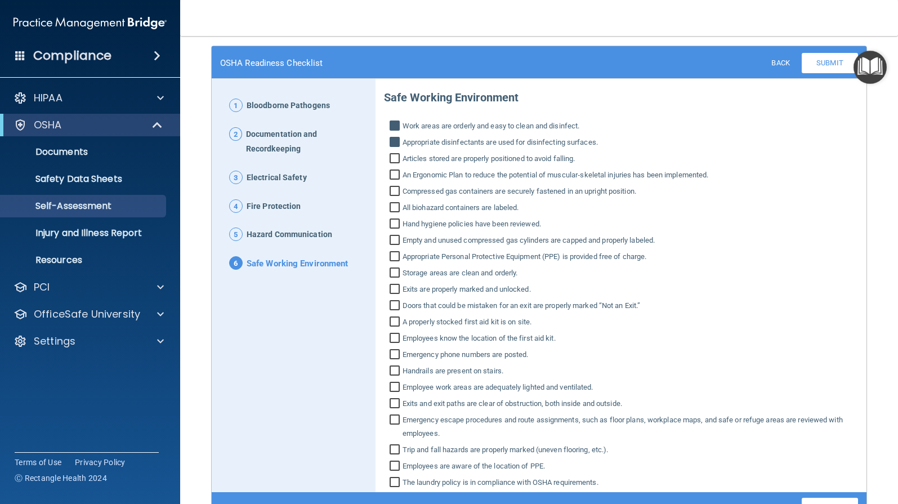
checkbox input "true"
click at [392, 182] on input "An Ergonomic Plan to reduce the potential of muscular‐skeletal injuries has bee…" at bounding box center [396, 176] width 13 height 11
checkbox input "true"
click at [392, 198] on input "Compressed gas containers are securely fastened in an upright position." at bounding box center [396, 192] width 13 height 11
checkbox input "true"
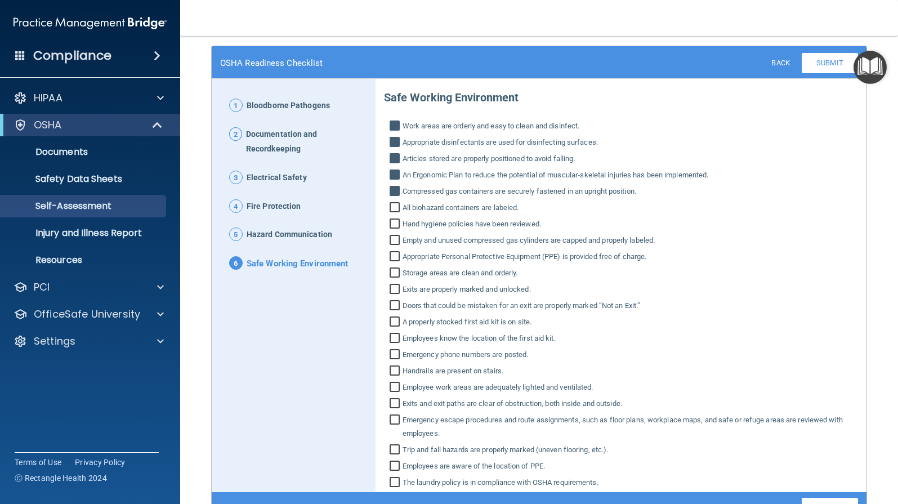
click at [392, 214] on input "All biohazard containers are labeled." at bounding box center [396, 208] width 13 height 11
checkbox input "true"
click at [394, 231] on input "Hand hygiene policies have been reviewed." at bounding box center [396, 225] width 13 height 11
checkbox input "true"
click at [393, 247] on input "Empty and unused compressed gas cylinders are capped and properly labeled." at bounding box center [396, 241] width 13 height 11
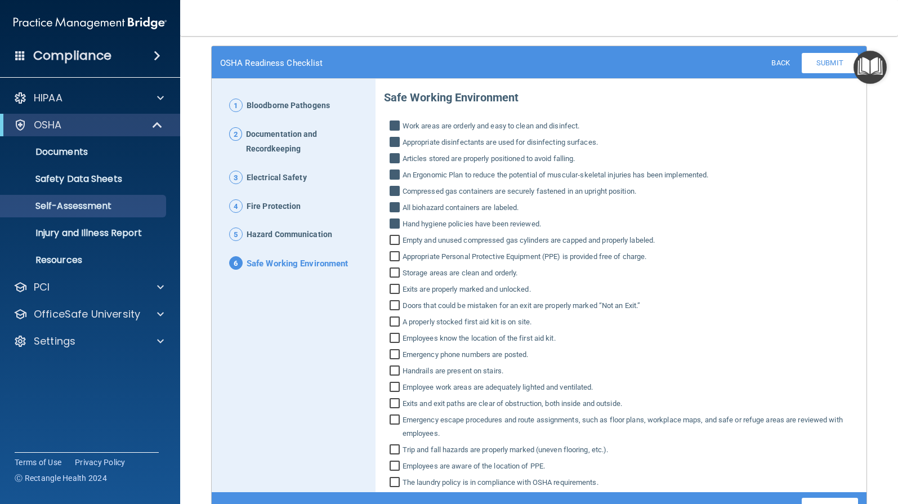
checkbox input "true"
click at [392, 263] on input "Appropriate Personal Protective Equipment (PPE) is provided free of charge." at bounding box center [396, 257] width 13 height 11
checkbox input "true"
click at [392, 280] on input "Storage areas are clean and orderly." at bounding box center [396, 274] width 13 height 11
checkbox input "true"
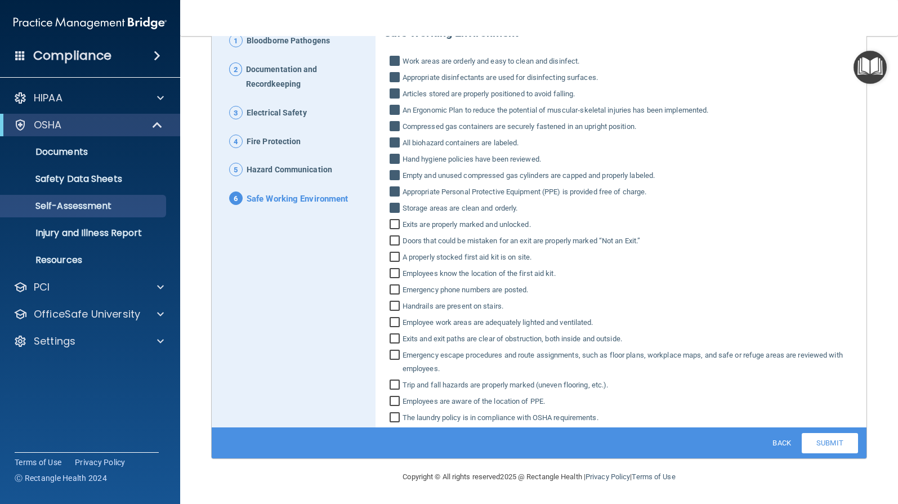
scroll to position [135, 0]
click at [390, 225] on input "Exits are properly marked and unlocked." at bounding box center [396, 225] width 13 height 11
checkbox input "true"
click at [391, 242] on input "Doors that could be mistaken for an exit are properly marked “Not an Exit.”" at bounding box center [396, 241] width 13 height 11
checkbox input "true"
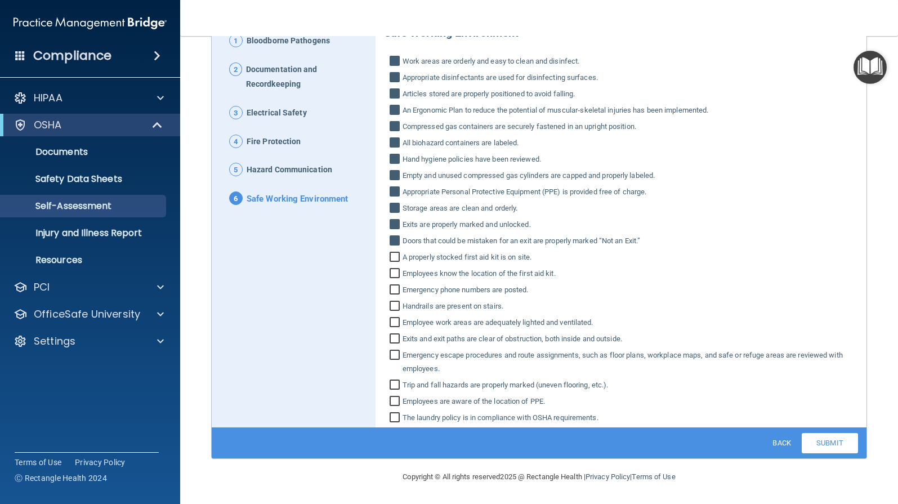
click at [391, 254] on input "A properly stocked first aid kit is on site." at bounding box center [396, 258] width 13 height 11
checkbox input "true"
click at [393, 271] on input "Employees know the location of the first aid kit." at bounding box center [396, 274] width 13 height 11
checkbox input "true"
click at [393, 287] on input "Emergency phone numbers are posted." at bounding box center [396, 290] width 13 height 11
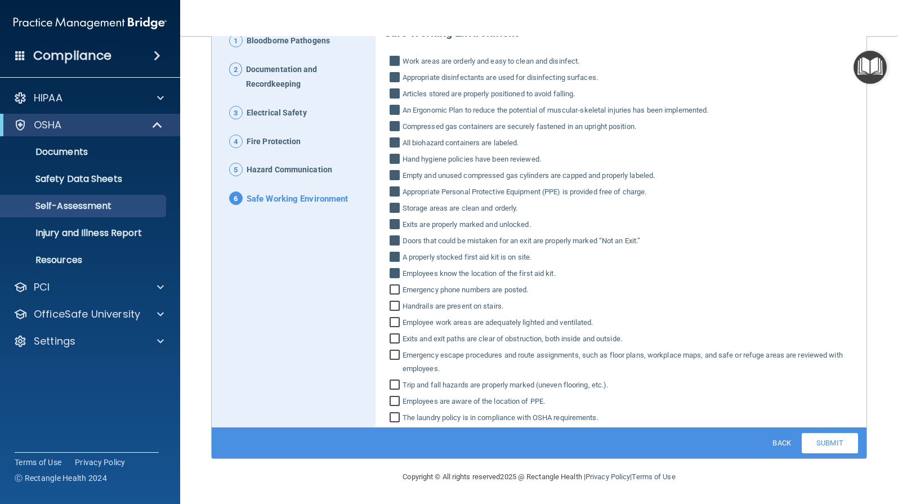
checkbox input "true"
click at [394, 305] on input "Handrails are present on stairs." at bounding box center [396, 307] width 13 height 11
checkbox input "true"
click at [393, 320] on input "Employee work areas are adequately lighted and ventilated." at bounding box center [396, 323] width 13 height 11
checkbox input "true"
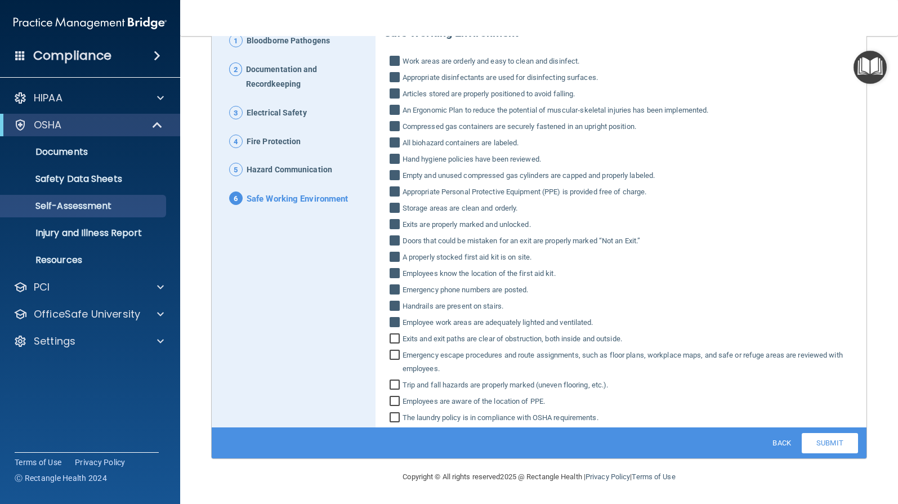
click at [394, 337] on input "Exits and exit paths are clear of obstruction, both inside and outside." at bounding box center [396, 339] width 13 height 11
checkbox input "true"
click at [394, 354] on input "Emergency escape procedures and route assignments, such as floor plans, workpla…" at bounding box center [396, 363] width 13 height 25
checkbox input "true"
click at [391, 385] on input "Trip and fall hazards are properly marked (uneven flooring, etc.)." at bounding box center [396, 386] width 13 height 11
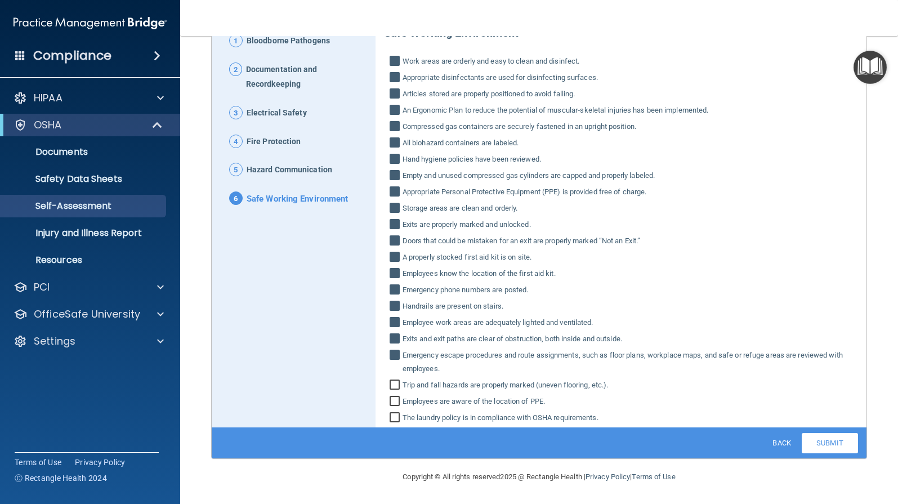
checkbox input "true"
click at [395, 403] on input "Employees are aware of the location of PPE." at bounding box center [396, 402] width 13 height 11
checkbox input "true"
click at [392, 416] on input "The laundry policy is in compliance with OSHA requirements." at bounding box center [396, 418] width 13 height 11
checkbox input "true"
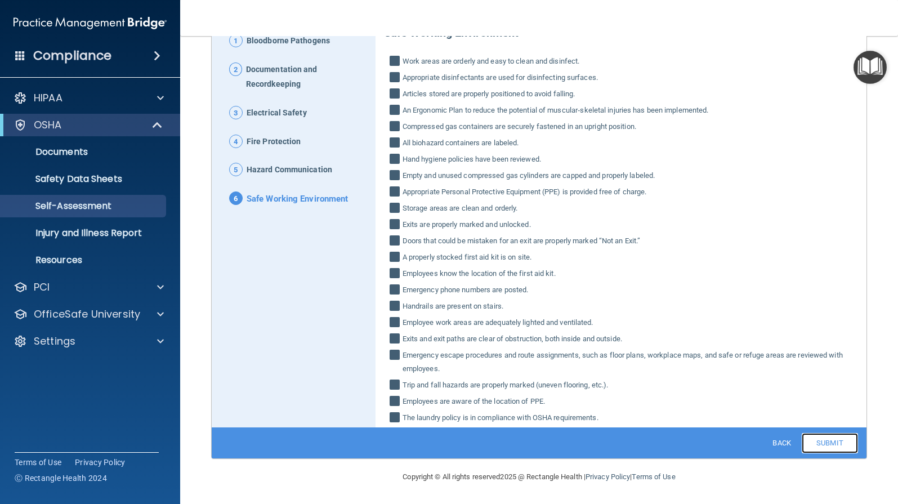
click at [829, 444] on link "Submit" at bounding box center [830, 443] width 56 height 20
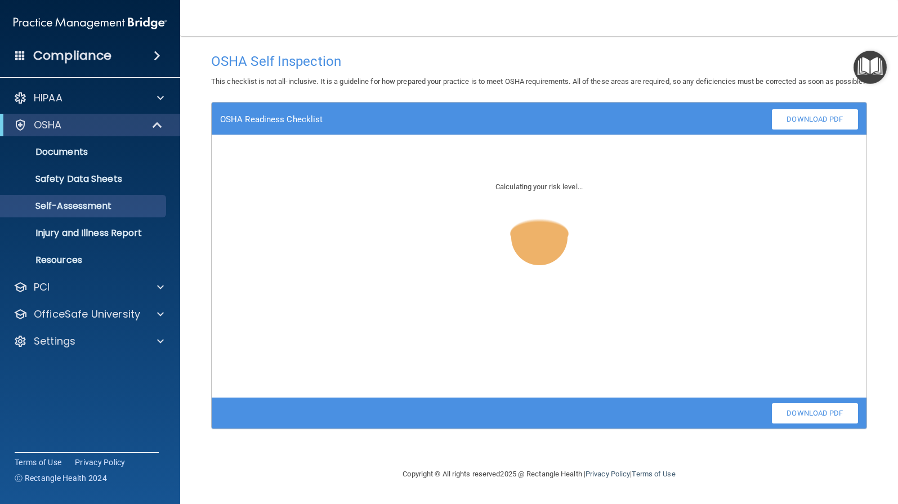
scroll to position [0, 0]
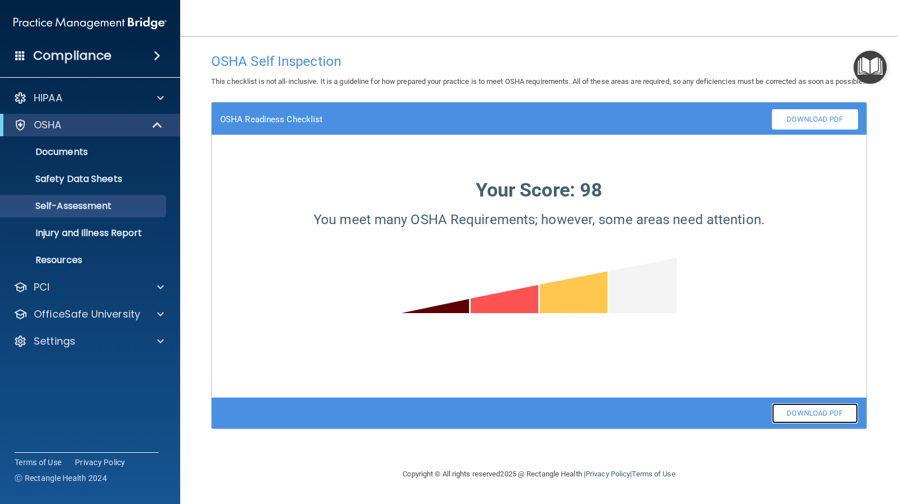
click at [812, 422] on link "Download PDF" at bounding box center [815, 413] width 86 height 20
click at [65, 155] on p "Documents" at bounding box center [84, 151] width 154 height 11
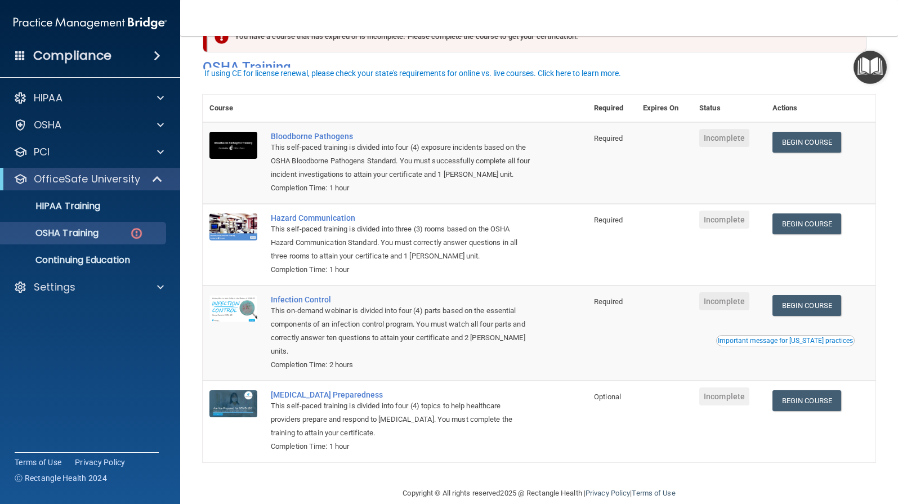
scroll to position [55, 0]
